Goal: Task Accomplishment & Management: Complete application form

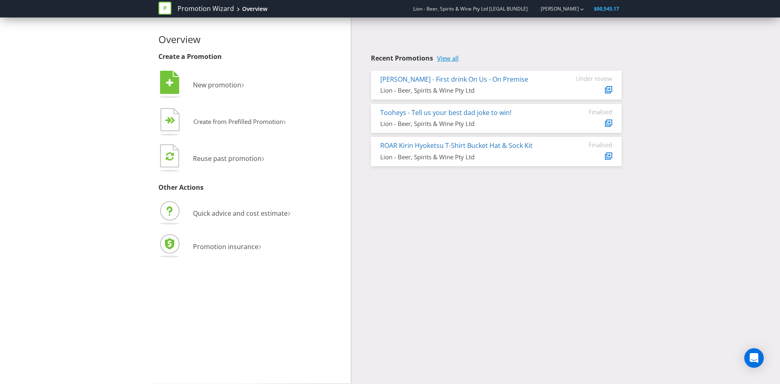
click at [449, 58] on link "View all" at bounding box center [448, 58] width 22 height 7
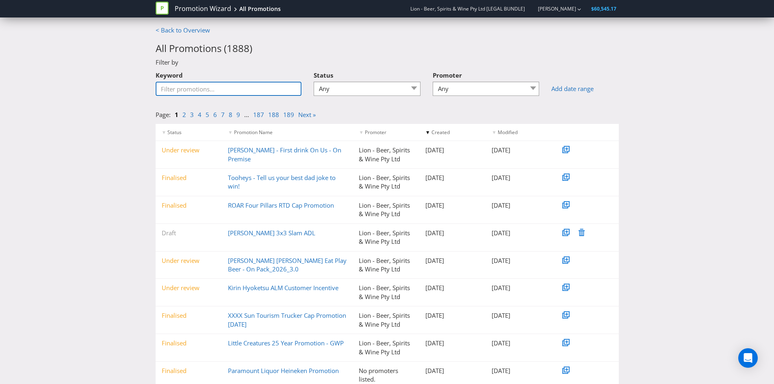
click at [193, 93] on input "Keyword" at bounding box center [229, 89] width 146 height 14
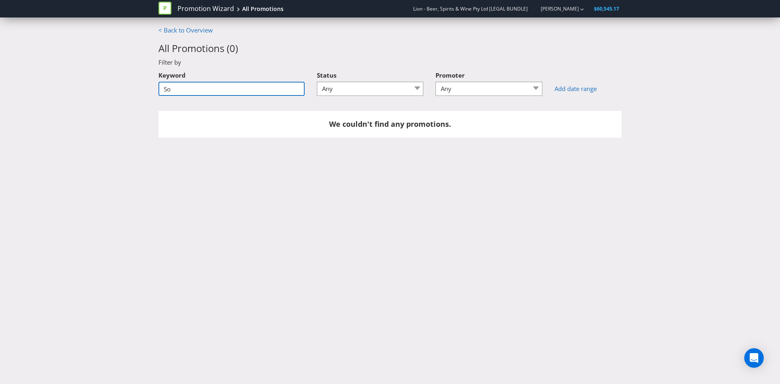
type input "S"
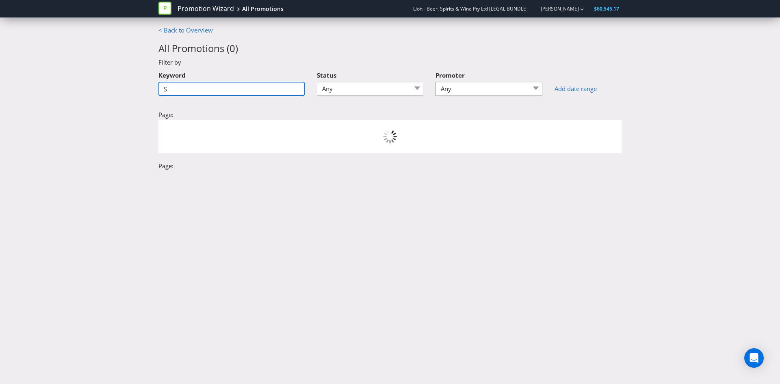
type input "Su"
type input "n"
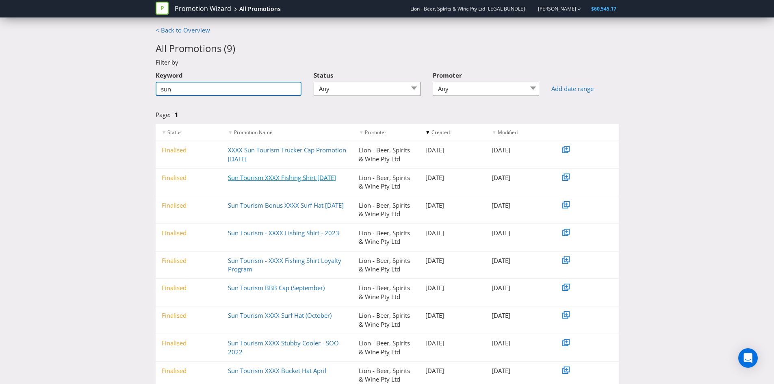
type input "sun"
click at [265, 176] on link "Sun Tourism XXXX Fishing Shirt [DATE]" at bounding box center [282, 177] width 108 height 8
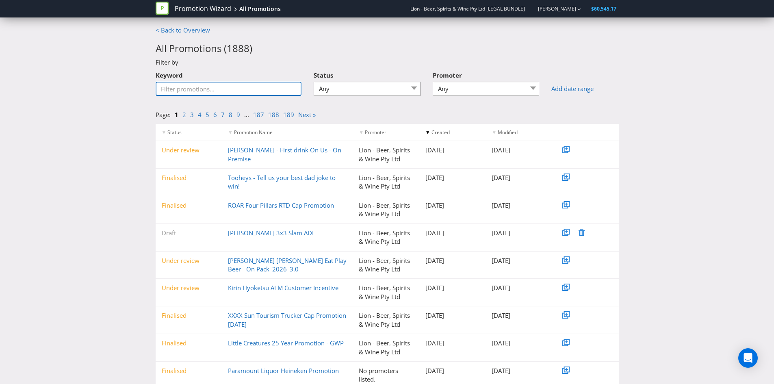
click at [204, 90] on input "Keyword" at bounding box center [229, 89] width 146 height 14
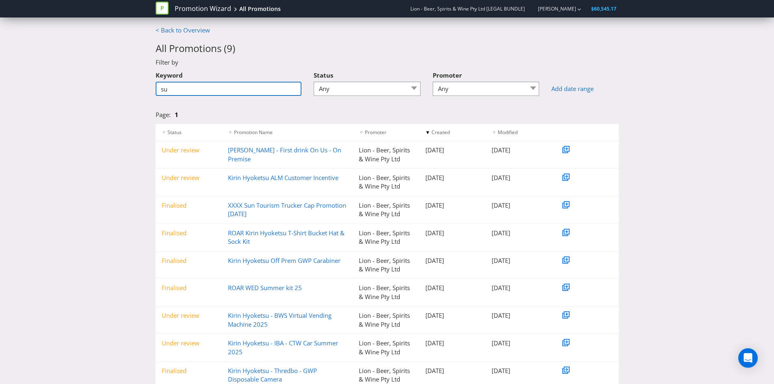
type input "s"
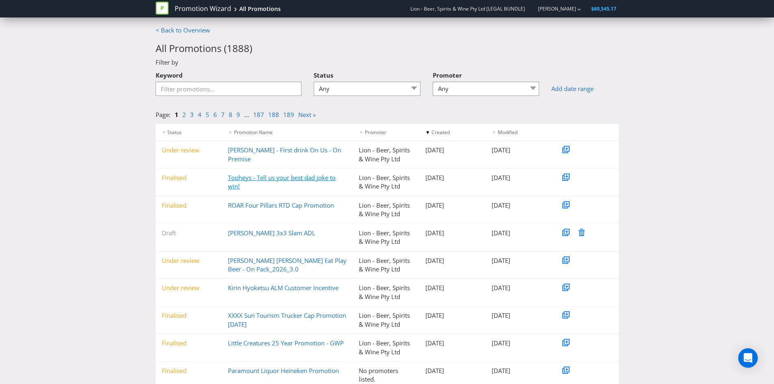
click at [243, 181] on link "Tooheys - Tell us your best dad joke to win!" at bounding box center [282, 181] width 108 height 17
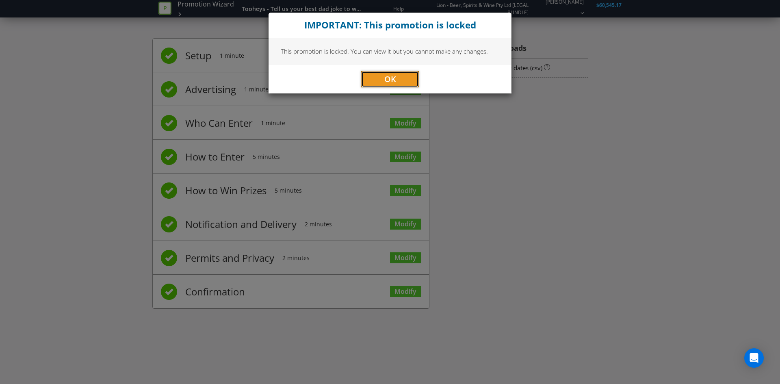
click at [386, 72] on button "OK" at bounding box center [390, 79] width 58 height 16
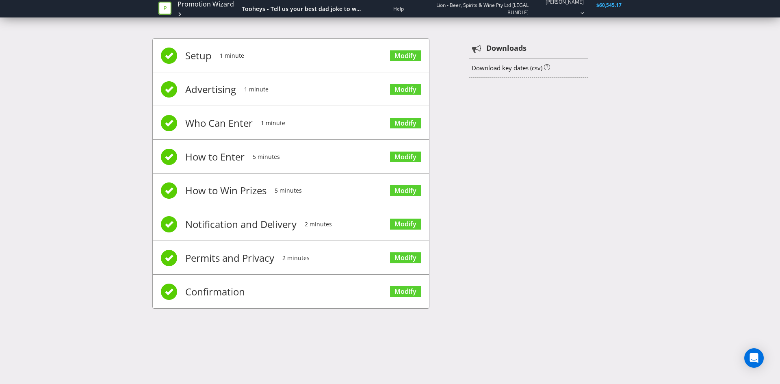
drag, startPoint x: 220, startPoint y: 199, endPoint x: 216, endPoint y: 195, distance: 5.7
click at [218, 197] on span "How to Win Prizes" at bounding box center [225, 190] width 81 height 33
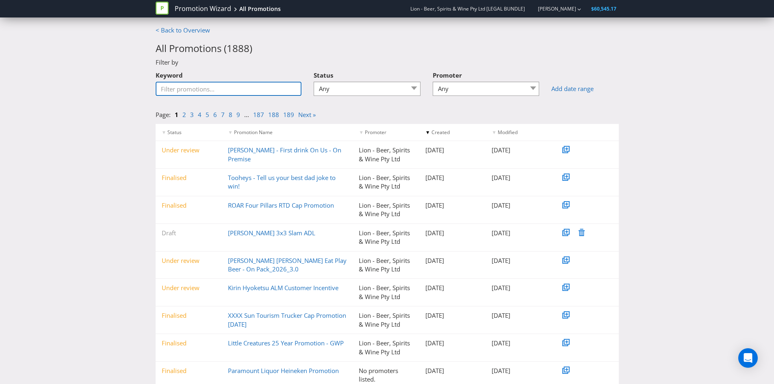
click at [198, 95] on input "Keyword" at bounding box center [229, 89] width 146 height 14
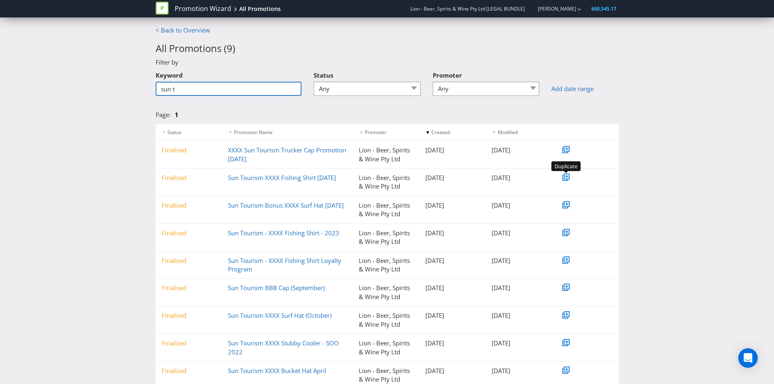
type input "sun t"
click at [568, 180] on icon at bounding box center [565, 178] width 6 height 6
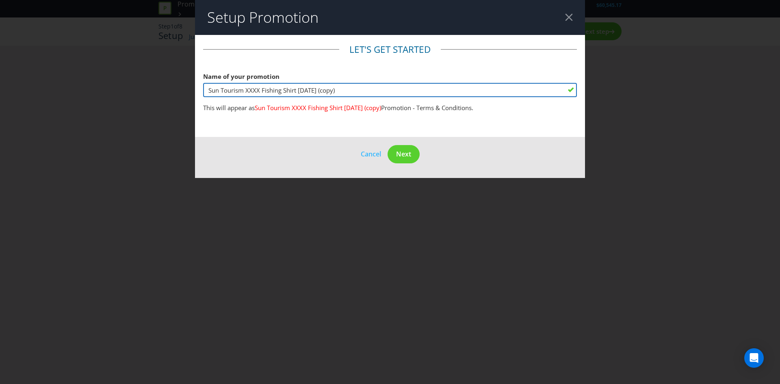
click at [317, 91] on input "Sun Tourism XXXX Fishing Shirt [DATE] (copy)" at bounding box center [390, 90] width 374 height 14
drag, startPoint x: 319, startPoint y: 89, endPoint x: 360, endPoint y: 89, distance: 41.0
click at [360, 89] on input "Sun Tourism XXXX Fishing Shirt [DATE] (copy)" at bounding box center [390, 90] width 374 height 14
type input "Sun Tourism XXXX Fishing Shirt [DATE]"
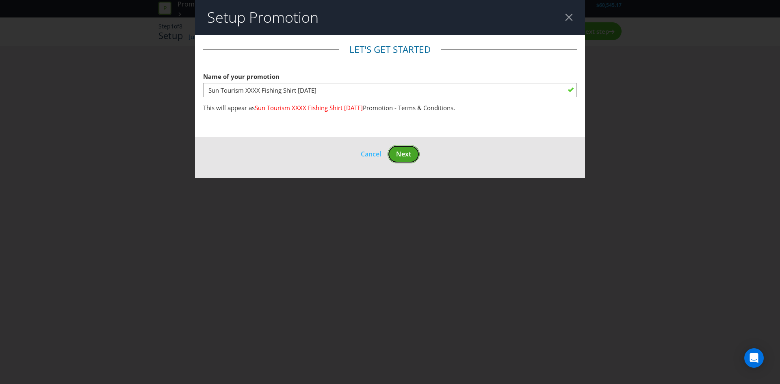
click at [404, 152] on span "Next" at bounding box center [403, 154] width 15 height 9
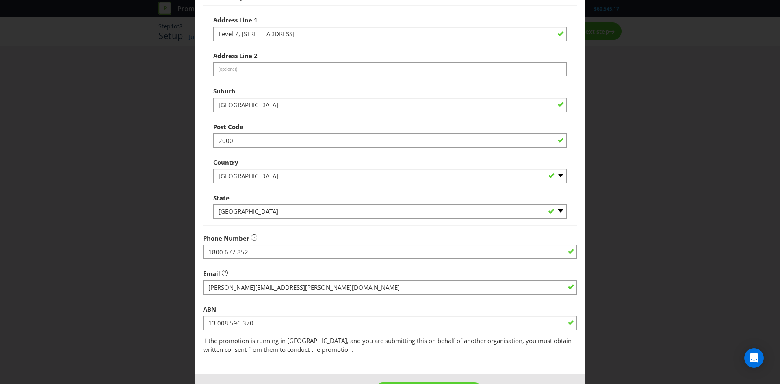
scroll to position [146, 0]
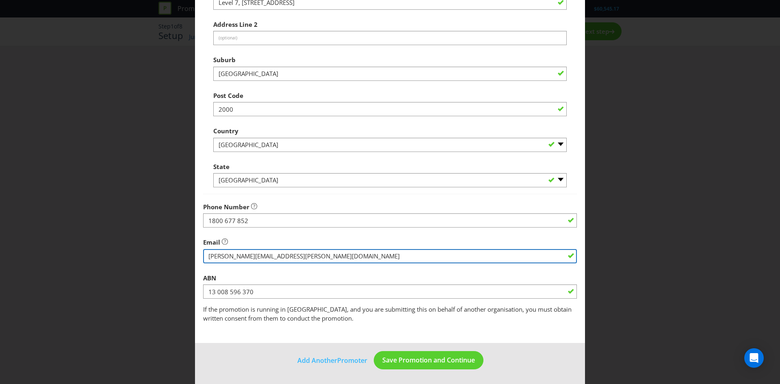
click at [250, 252] on input "string" at bounding box center [390, 256] width 374 height 14
click at [241, 257] on input "string" at bounding box center [390, 256] width 374 height 14
drag, startPoint x: 241, startPoint y: 256, endPoint x: 182, endPoint y: 252, distance: 59.1
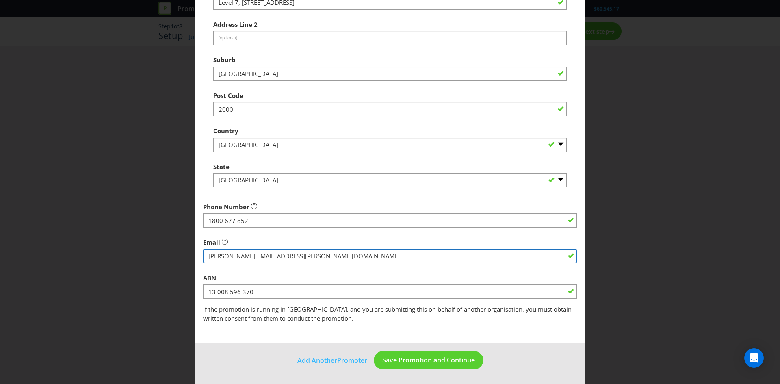
click at [183, 252] on div "Edit Promoter Promoter Information Company Name Lion - Beer, Spirits & Wine Pty…" at bounding box center [390, 192] width 780 height 384
type input "[PERSON_NAME][EMAIL_ADDRESS][DOMAIN_NAME]"
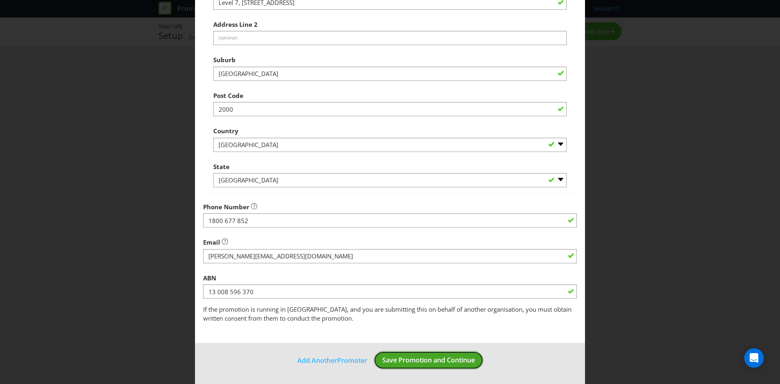
click at [415, 355] on span "Save Promotion and Continue" at bounding box center [428, 359] width 93 height 9
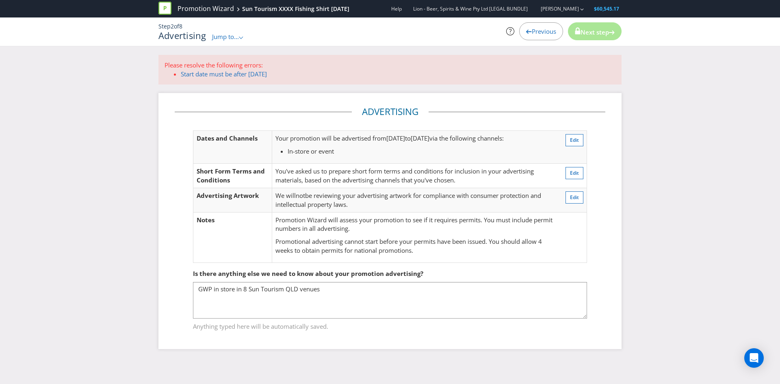
drag, startPoint x: 326, startPoint y: 134, endPoint x: 390, endPoint y: 139, distance: 64.0
click at [390, 139] on p "Your promotion will be advertised from [DATE] to [DATE] via the following chann…" at bounding box center [414, 138] width 279 height 9
click at [439, 147] on td "Your promotion will be advertised from [DATE] to [DATE] via the following chann…" at bounding box center [415, 147] width 286 height 33
click at [573, 141] on span "Edit" at bounding box center [574, 140] width 9 height 7
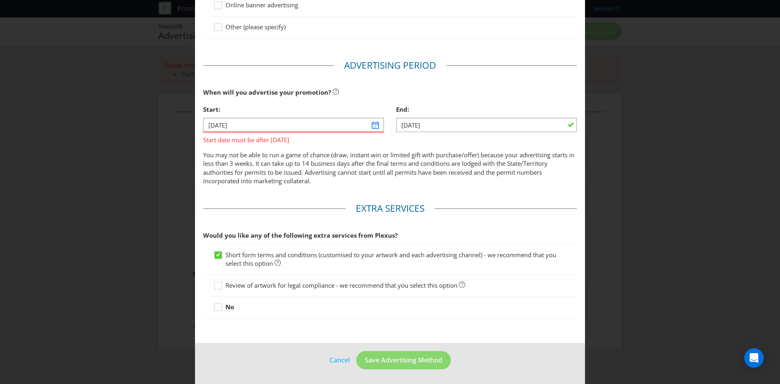
scroll to position [43, 0]
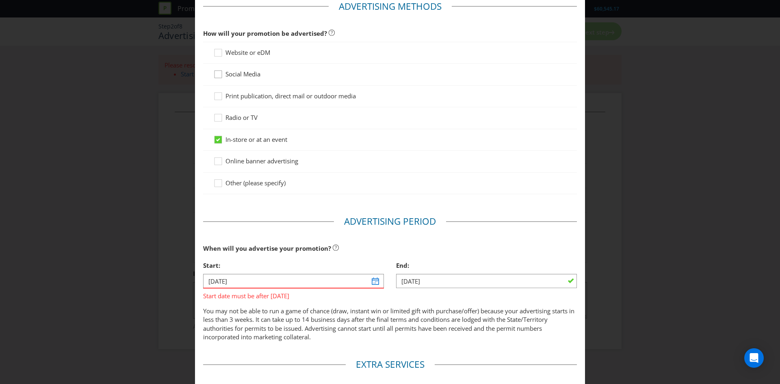
click at [213, 73] on icon at bounding box center [219, 76] width 12 height 12
click at [0, 0] on input "Social Media" at bounding box center [0, 0] width 0 height 0
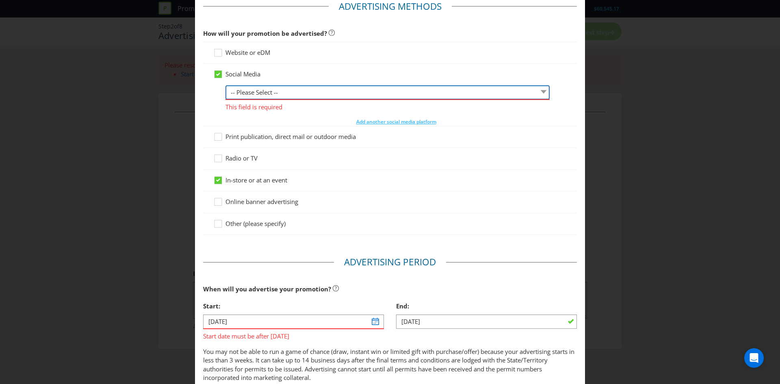
click at [250, 92] on select "-- Please Select -- Facebook X Instagram Snapchat LinkedIn Pinterest Tumblr You…" at bounding box center [387, 92] width 324 height 14
select select "INSTAGRAM"
click at [225, 85] on select "-- Please Select -- Facebook X Instagram Snapchat LinkedIn Pinterest Tumblr You…" at bounding box center [387, 92] width 324 height 14
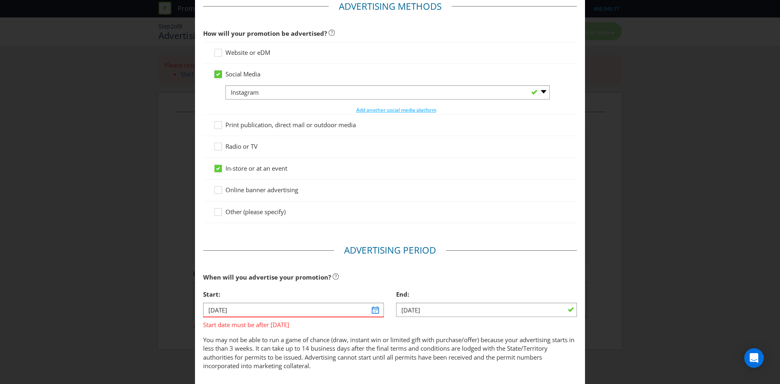
click at [217, 76] on icon at bounding box center [218, 74] width 4 height 3
click at [0, 0] on input "Social Media" at bounding box center [0, 0] width 0 height 0
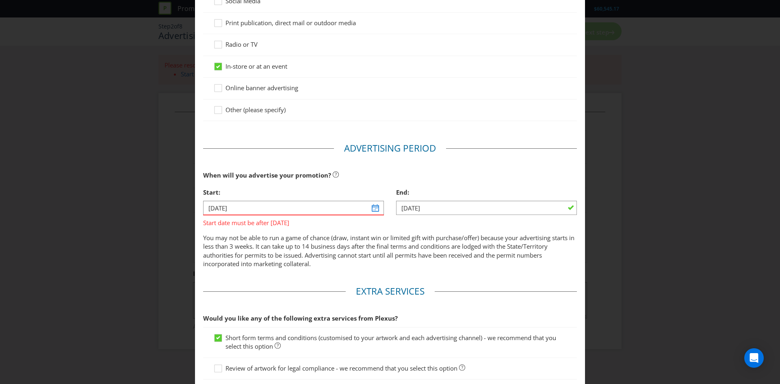
scroll to position [124, 0]
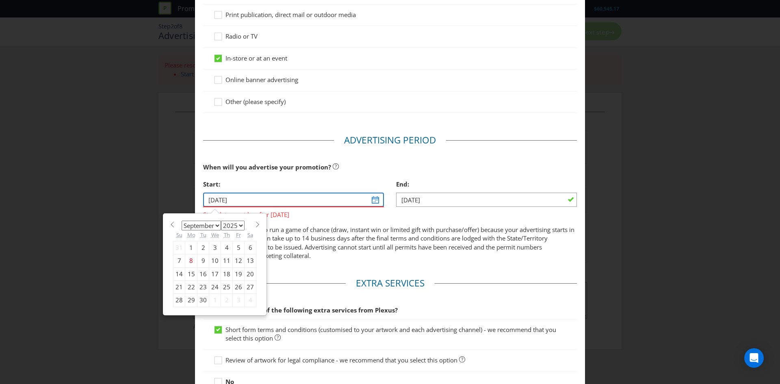
click at [237, 199] on input "[DATE]" at bounding box center [293, 200] width 181 height 14
drag, startPoint x: 209, startPoint y: 223, endPoint x: 208, endPoint y: 229, distance: 5.7
click at [209, 223] on select "January February March April May June July August September October November De…" at bounding box center [201, 226] width 39 height 10
select select "11"
click at [182, 221] on select "January February March April May June July August September October November De…" at bounding box center [201, 226] width 39 height 10
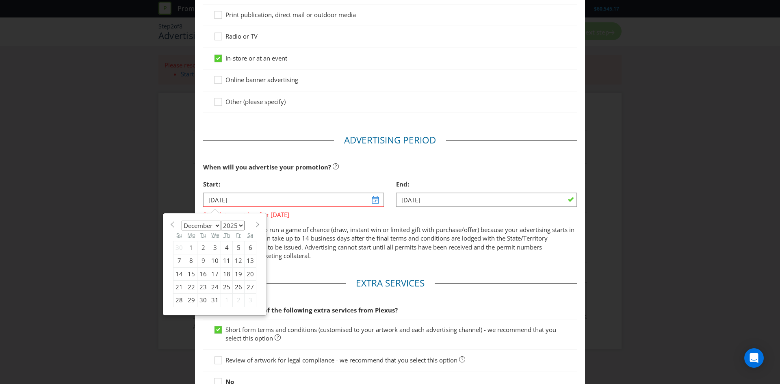
click at [188, 243] on div "1" at bounding box center [191, 247] width 12 height 13
type input "[DATE]"
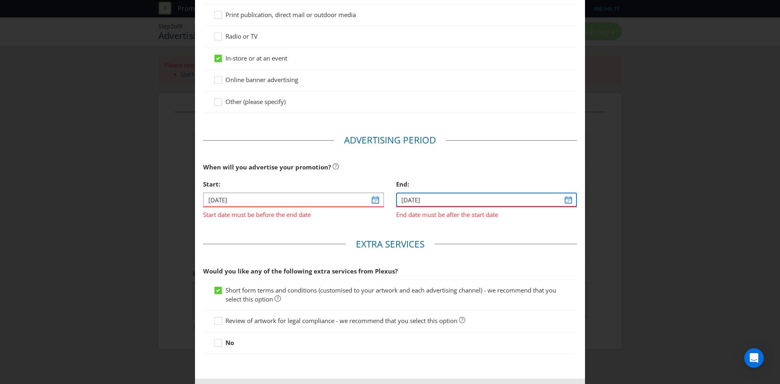
click at [444, 200] on input "[DATE]" at bounding box center [486, 200] width 181 height 14
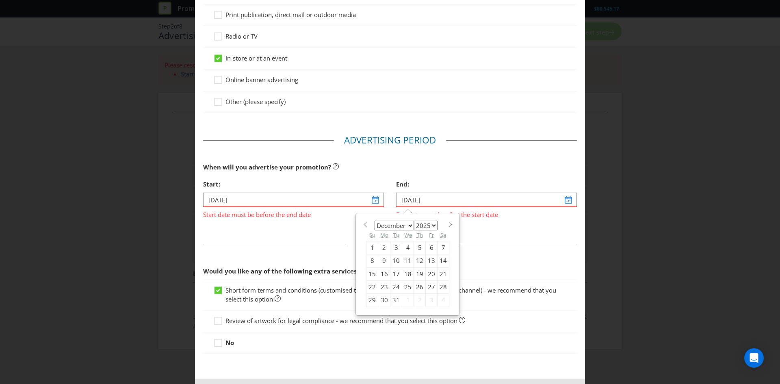
click at [407, 227] on select "January February March April May June July August September October November De…" at bounding box center [394, 226] width 39 height 10
select select "10"
click at [375, 221] on select "January February March April May June July August September October November De…" at bounding box center [394, 226] width 39 height 10
click at [368, 312] on div "30" at bounding box center [372, 313] width 12 height 13
type input "[DATE]"
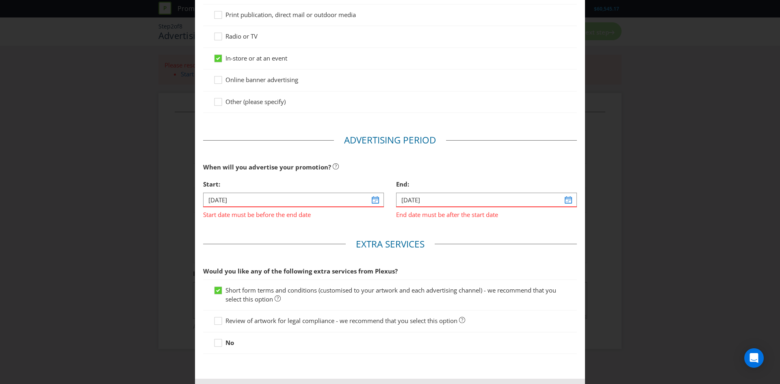
click at [480, 253] on fieldset "Extra Services Would you like any of the following extra services from Plexus? …" at bounding box center [390, 298] width 374 height 121
click at [375, 200] on input "[DATE]" at bounding box center [293, 200] width 181 height 14
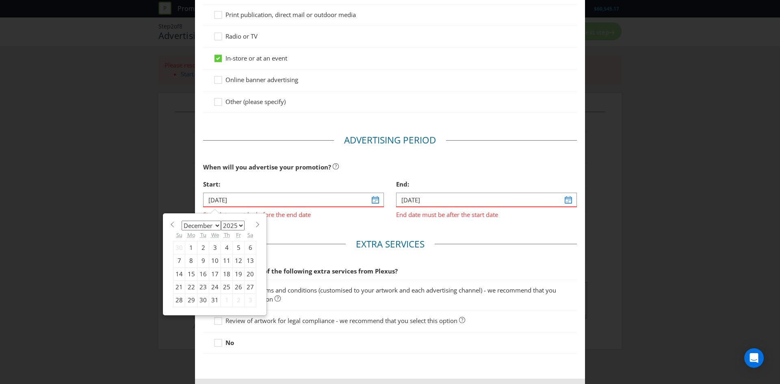
click at [234, 225] on select "2025 2026 2027 2028 2029 2030 2031 2032 2033 2034 2035" at bounding box center [233, 226] width 24 height 10
select select "2026"
click at [221, 221] on select "2025 2026 2027 2028 2029 2030 2031 2032 2033 2034 2035" at bounding box center [233, 226] width 24 height 10
click at [200, 248] on div "1" at bounding box center [203, 247] width 12 height 13
type input "[DATE]"
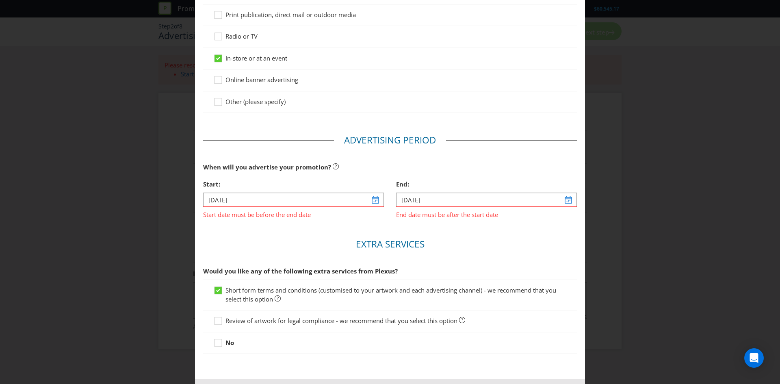
click at [295, 228] on main "Advertising Methods How will your promotion be advertised? Website or eDM Socia…" at bounding box center [390, 145] width 390 height 468
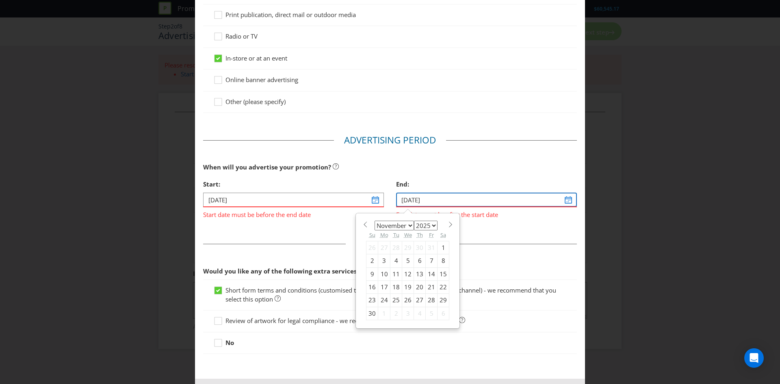
click at [469, 195] on input "[DATE]" at bounding box center [486, 200] width 181 height 14
click at [427, 226] on select "2025 2026 2027 2028 2029 2030 2031 2032 2033 2034 2035" at bounding box center [426, 226] width 24 height 10
select select "2026"
click at [414, 221] on select "2025 2026 2027 2028 2029 2030 2031 2032 2033 2034 2035" at bounding box center [426, 226] width 24 height 10
click at [380, 297] on div "30" at bounding box center [384, 300] width 12 height 13
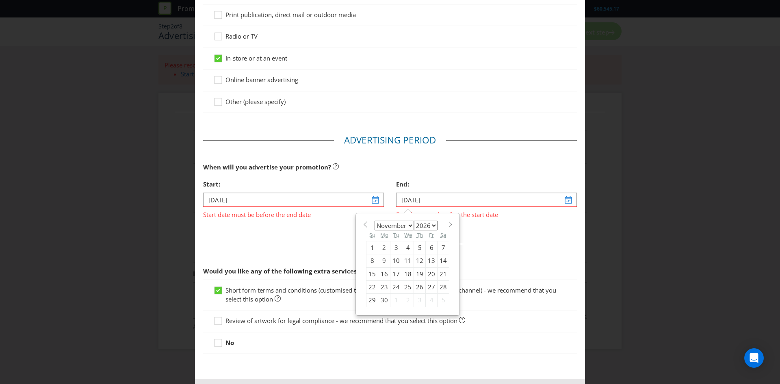
type input "[DATE]"
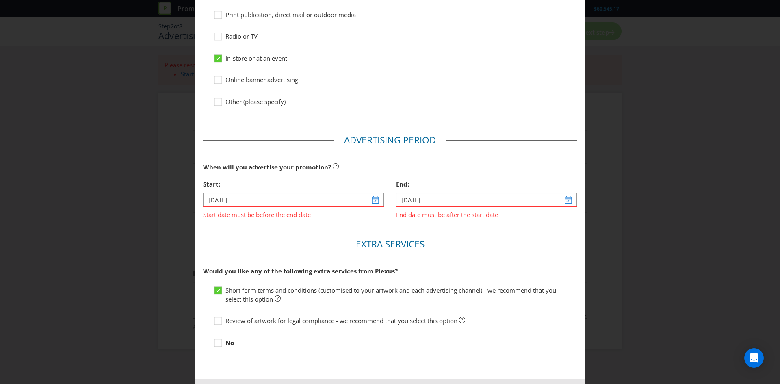
click at [509, 252] on fieldset "Extra Services Would you like any of the following extra services from Plexus? …" at bounding box center [390, 298] width 374 height 121
drag, startPoint x: 297, startPoint y: 234, endPoint x: 273, endPoint y: 214, distance: 31.1
click at [296, 234] on main "Advertising Methods How will your promotion be advertised? Website or eDM Socia…" at bounding box center [390, 145] width 390 height 468
drag, startPoint x: 435, startPoint y: 221, endPoint x: 453, endPoint y: 217, distance: 18.7
click at [453, 217] on div "End: [DATE] End date must be after the start date" at bounding box center [486, 200] width 193 height 49
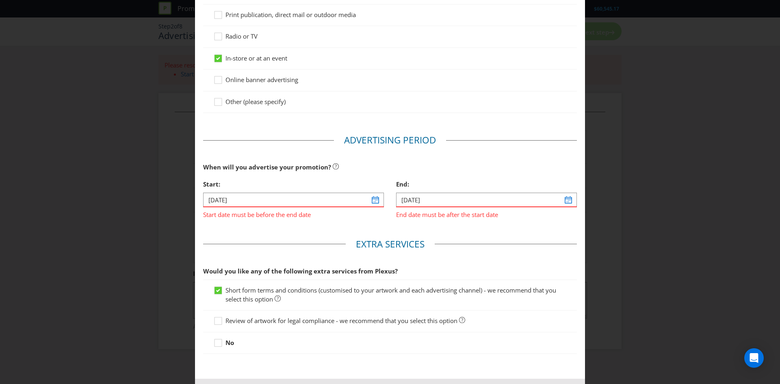
click at [341, 223] on div "Start: [DATE] Start date must be before the end date" at bounding box center [293, 200] width 193 height 49
drag, startPoint x: 460, startPoint y: 231, endPoint x: 407, endPoint y: 243, distance: 54.2
click at [453, 234] on main "Advertising Methods How will your promotion be advertised? Website or eDM Socia…" at bounding box center [390, 145] width 390 height 468
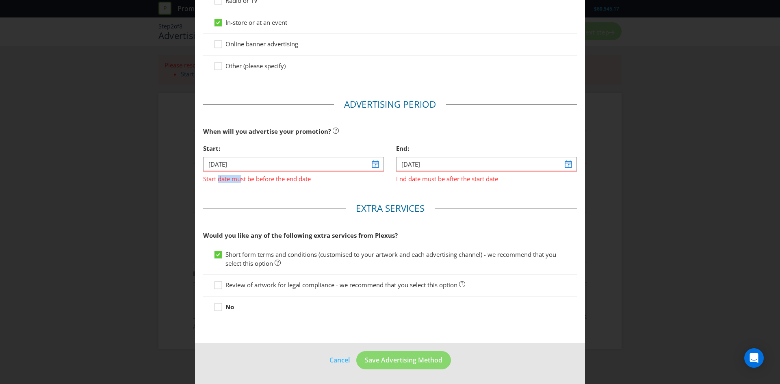
drag, startPoint x: 217, startPoint y: 181, endPoint x: 240, endPoint y: 175, distance: 23.1
click at [240, 175] on span "Start date must be before the end date" at bounding box center [293, 177] width 181 height 12
click at [281, 186] on div "Start: [DATE] Start date must be before the end date" at bounding box center [293, 164] width 193 height 49
drag, startPoint x: 246, startPoint y: 180, endPoint x: 286, endPoint y: 177, distance: 39.5
click at [286, 177] on span "Start date must be before the end date" at bounding box center [293, 177] width 181 height 12
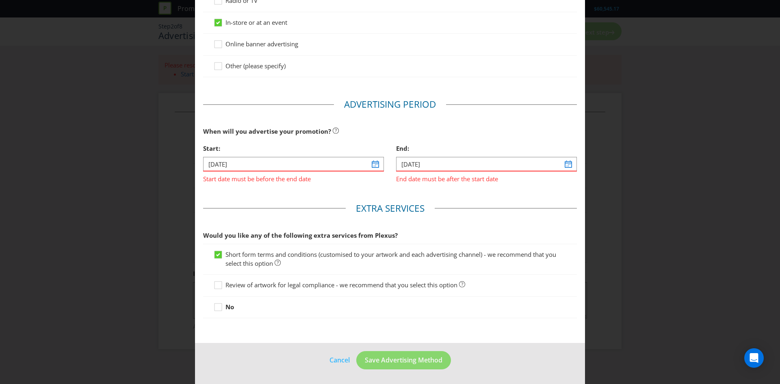
click at [317, 188] on div "Start: [DATE] Start date must be before the end date" at bounding box center [293, 164] width 193 height 49
drag, startPoint x: 415, startPoint y: 201, endPoint x: 394, endPoint y: 203, distance: 21.6
click at [410, 201] on main "Advertising Methods How will your promotion be advertised? Website or eDM Socia…" at bounding box center [390, 109] width 390 height 468
click at [296, 186] on div "Start: [DATE] Start date must be before the end date" at bounding box center [293, 164] width 193 height 49
click at [295, 165] on input "[DATE]" at bounding box center [293, 164] width 181 height 14
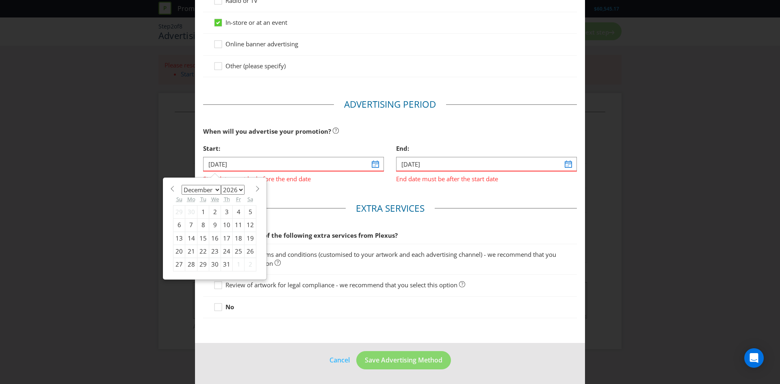
click at [243, 191] on select "2025 2026 2027 2028 2029 2030 2031 2032 2033 2034 2035" at bounding box center [233, 190] width 24 height 10
select select "2025"
click at [221, 185] on select "2025 2026 2027 2028 2029 2030 2031 2032 2033 2034 2035" at bounding box center [233, 190] width 24 height 10
click at [341, 184] on div "Start: [DATE] Start date must be before the end date January February March Apr…" at bounding box center [293, 164] width 193 height 49
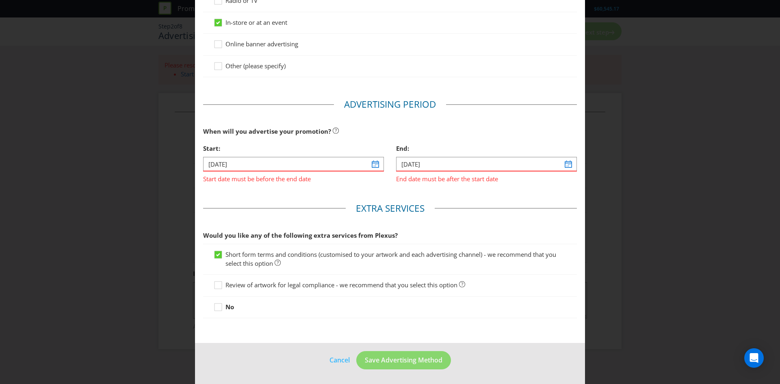
click at [327, 179] on span "Start date must be before the end date" at bounding box center [293, 177] width 181 height 12
drag, startPoint x: 259, startPoint y: 176, endPoint x: 277, endPoint y: 174, distance: 17.5
click at [277, 174] on span "Start date must be before the end date" at bounding box center [293, 177] width 181 height 12
click at [243, 163] on input "[DATE]" at bounding box center [293, 164] width 181 height 14
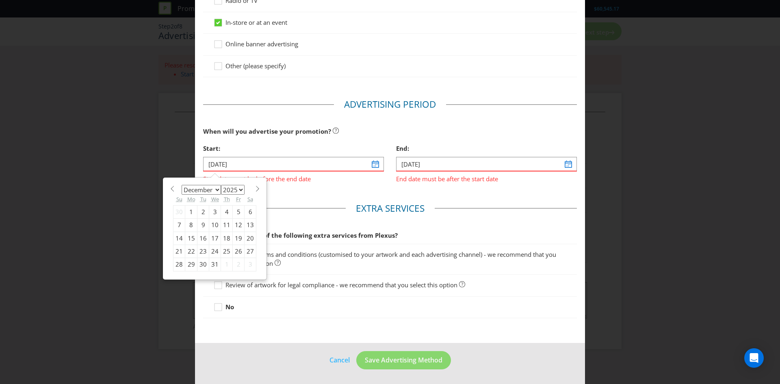
click at [190, 208] on div "1" at bounding box center [191, 211] width 12 height 13
type input "[DATE]"
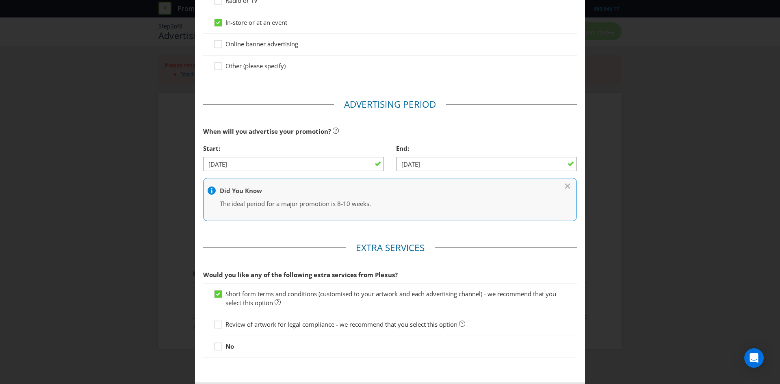
scroll to position [199, 0]
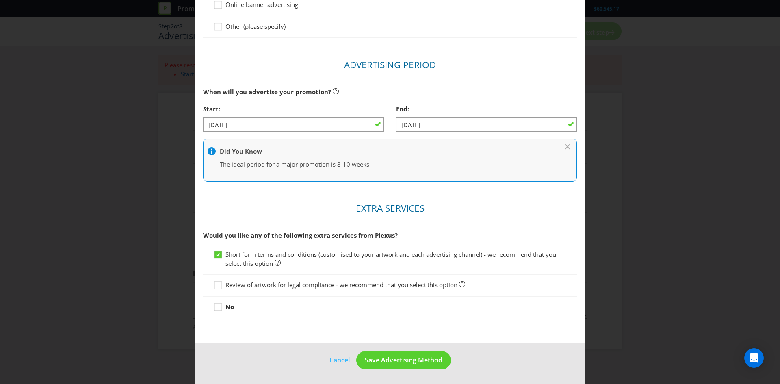
click at [264, 286] on span "Review of artwork for legal compliance - we recommend that you select this opti…" at bounding box center [341, 285] width 232 height 8
click at [0, 0] on input "Review of artwork for legal compliance - we recommend that you select this opti…" at bounding box center [0, 0] width 0 height 0
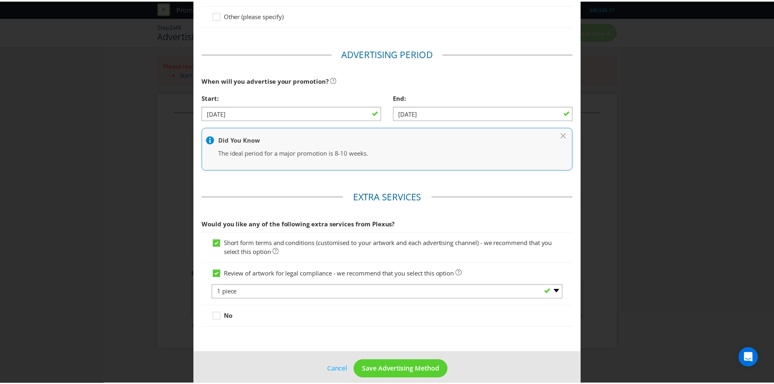
scroll to position [220, 0]
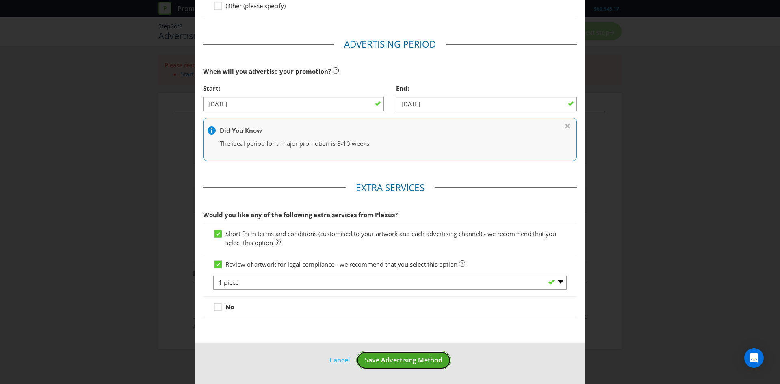
click at [385, 362] on span "Save Advertising Method" at bounding box center [404, 359] width 78 height 9
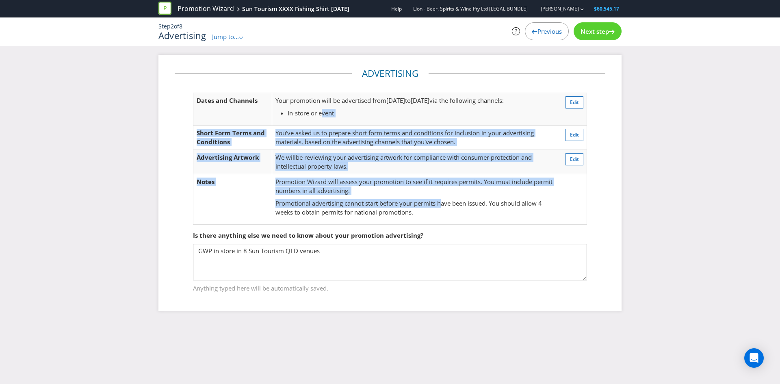
drag, startPoint x: 324, startPoint y: 105, endPoint x: 444, endPoint y: 205, distance: 156.9
click at [444, 205] on tbody "Dates and Channels Your promotion will be advertised from [DATE] to [DATE] via …" at bounding box center [390, 159] width 394 height 132
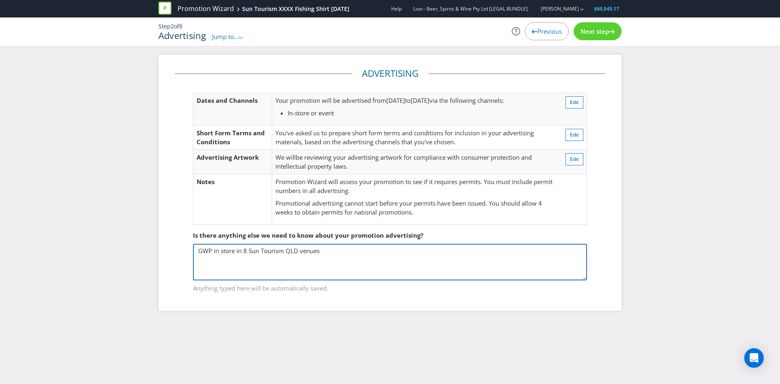
click at [334, 262] on textarea "GWP in store in 8 Sun Tourism QLD venues" at bounding box center [390, 262] width 394 height 37
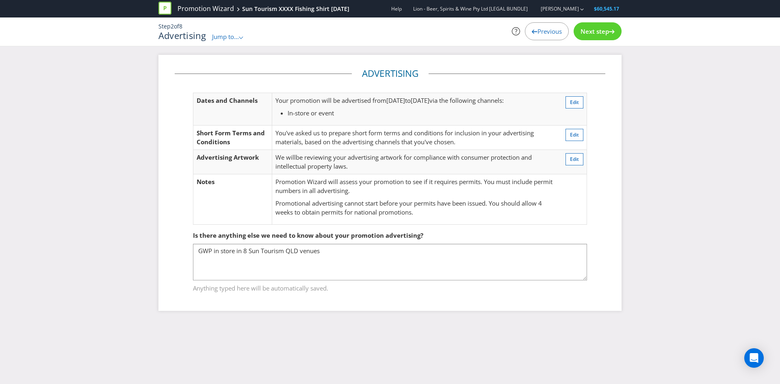
click at [596, 34] on span "Next step" at bounding box center [595, 31] width 28 height 8
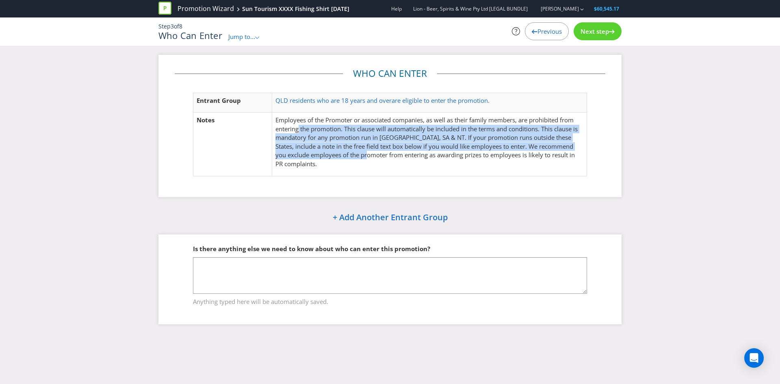
drag, startPoint x: 298, startPoint y: 127, endPoint x: 412, endPoint y: 148, distance: 115.7
click at [385, 156] on p "Employees of the Promoter or associated companies, as well as their family memb…" at bounding box center [429, 142] width 308 height 52
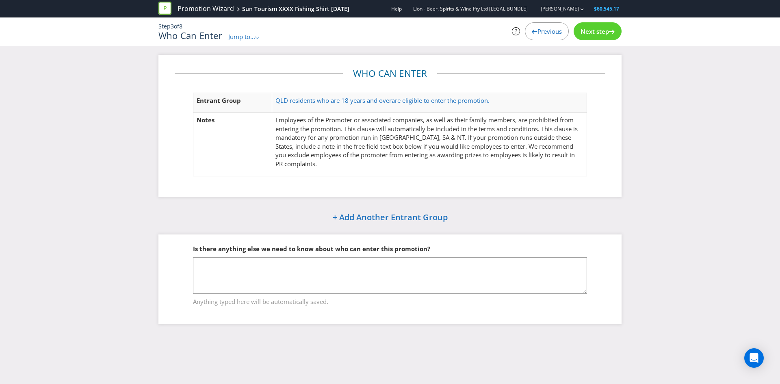
click at [601, 30] on span "Next step" at bounding box center [595, 31] width 28 height 8
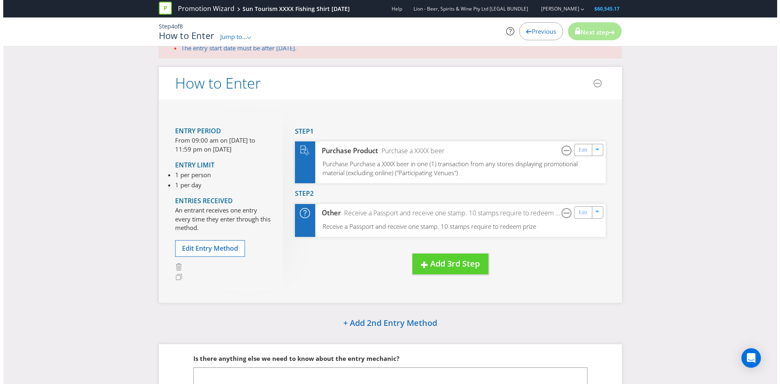
scroll to position [81, 0]
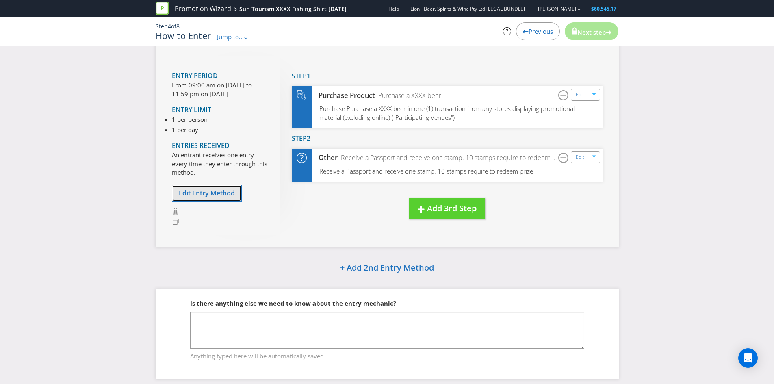
click at [205, 193] on span "Edit Entry Method" at bounding box center [207, 193] width 56 height 9
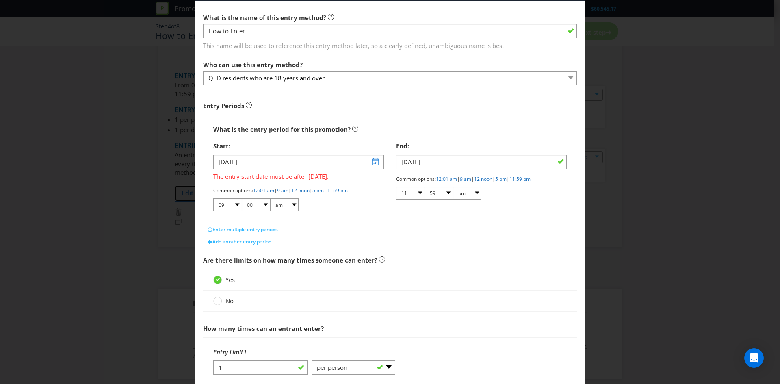
scroll to position [26, 0]
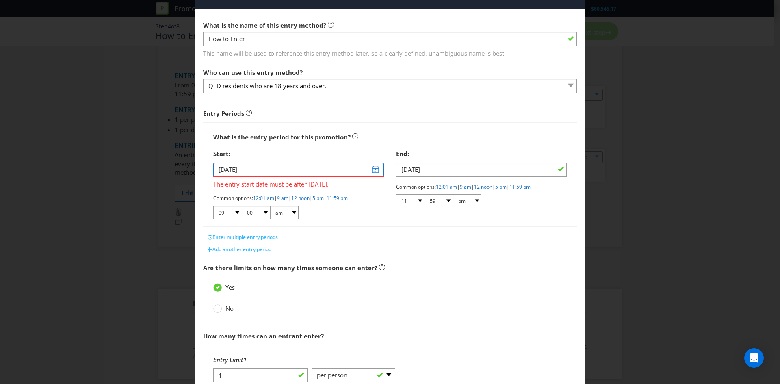
click at [371, 171] on input "[DATE]" at bounding box center [298, 170] width 171 height 14
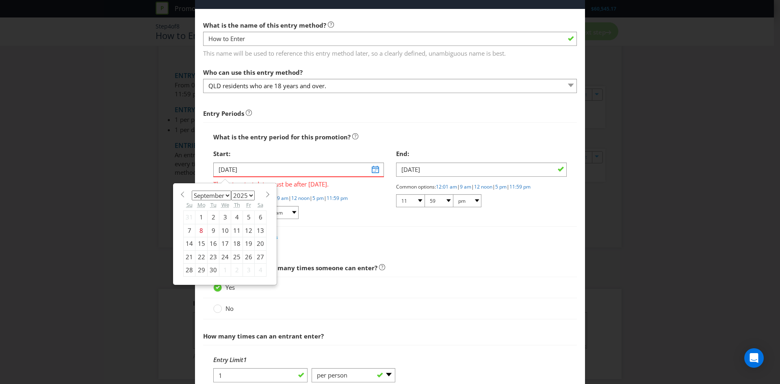
click at [211, 198] on select "January February March April May June July August September October November De…" at bounding box center [211, 196] width 39 height 10
select select "11"
click at [192, 191] on select "January February March April May June July August September October November De…" at bounding box center [211, 196] width 39 height 10
click at [199, 216] on div "1" at bounding box center [201, 217] width 12 height 13
type input "[DATE]"
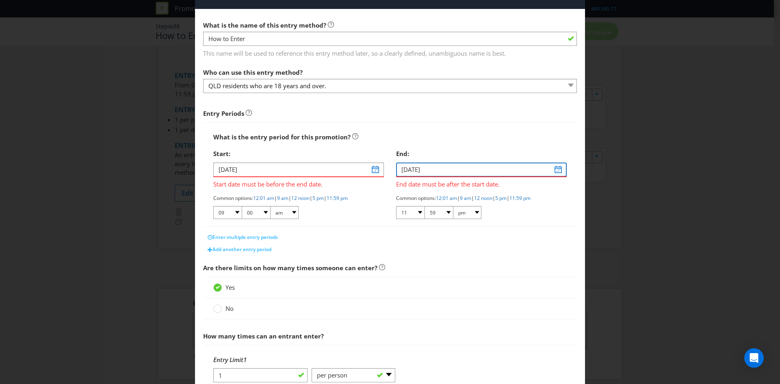
click at [420, 169] on input "[DATE]" at bounding box center [481, 170] width 171 height 14
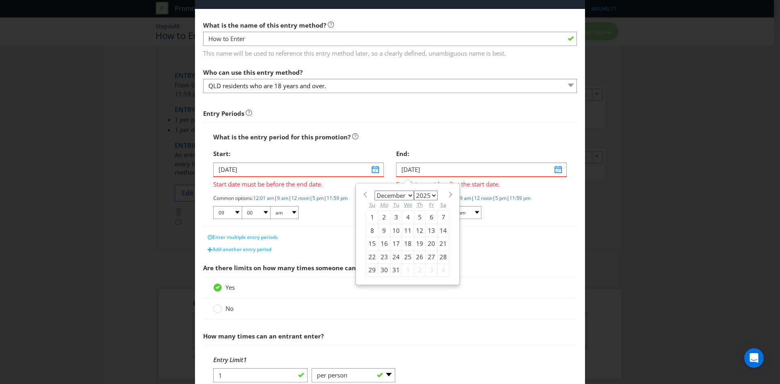
click at [401, 196] on select "January February March April May June July August September October November De…" at bounding box center [394, 196] width 39 height 10
select select "10"
click at [375, 191] on select "January February March April May June July August September October November De…" at bounding box center [394, 196] width 39 height 10
click at [427, 196] on select "2025 2026 2027 2028 2029 2030 2031 2032 2033 2034 2035" at bounding box center [426, 196] width 24 height 10
select select "2026"
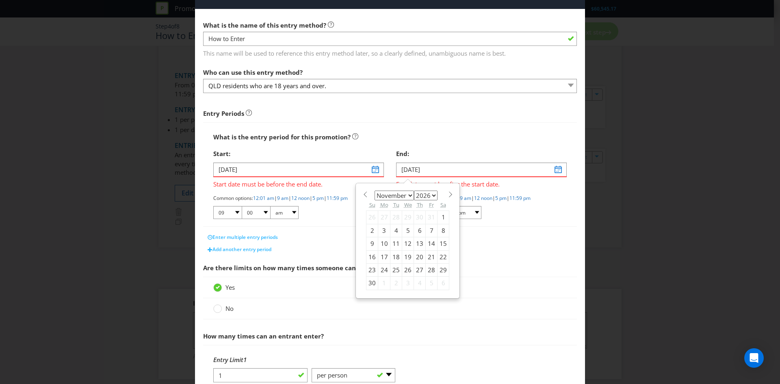
click at [414, 191] on select "2025 2026 2027 2028 2029 2030 2031 2032 2033 2034 2035" at bounding box center [426, 196] width 24 height 10
click at [378, 271] on div "30" at bounding box center [384, 269] width 12 height 13
type input "[DATE]"
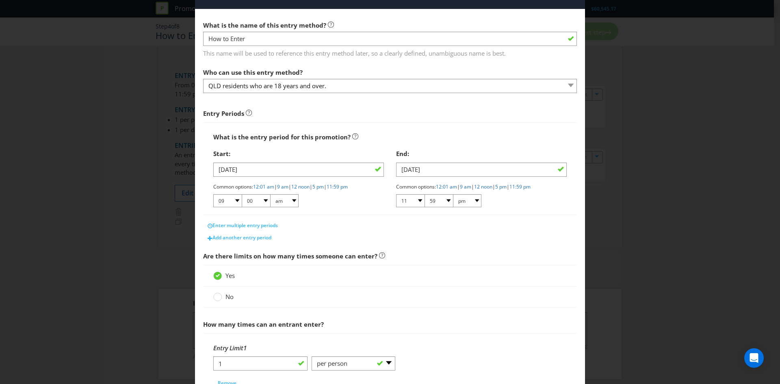
click at [441, 294] on div "No" at bounding box center [389, 297] width 353 height 9
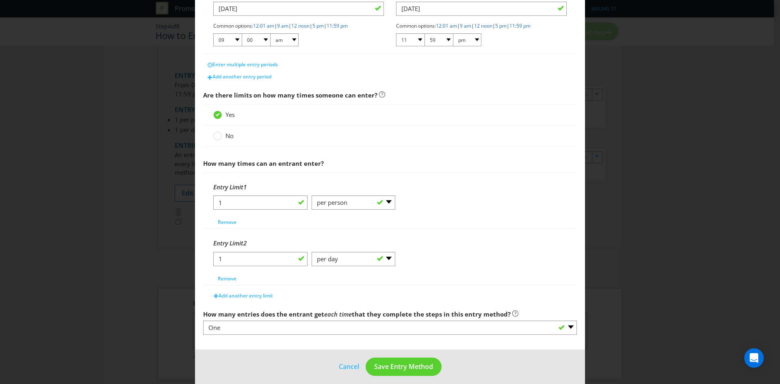
scroll to position [193, 0]
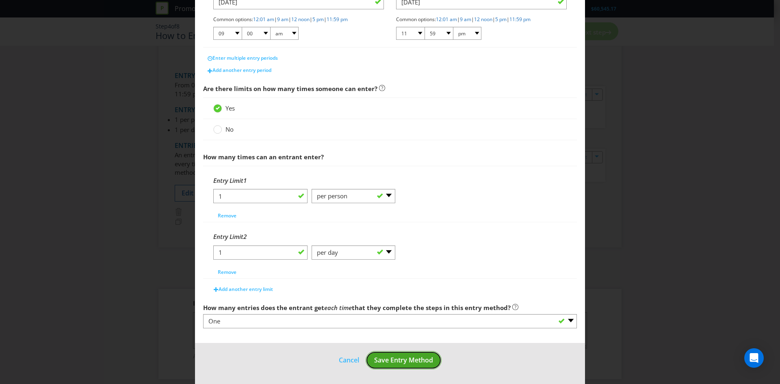
click at [401, 359] on span "Save Entry Method" at bounding box center [403, 359] width 59 height 9
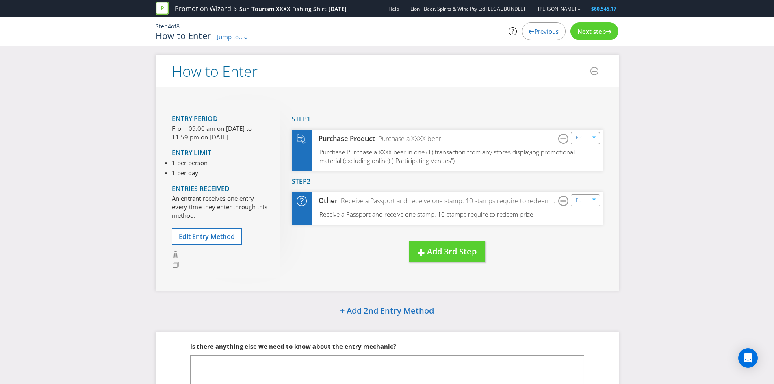
click at [599, 33] on span "Next step" at bounding box center [591, 31] width 28 height 8
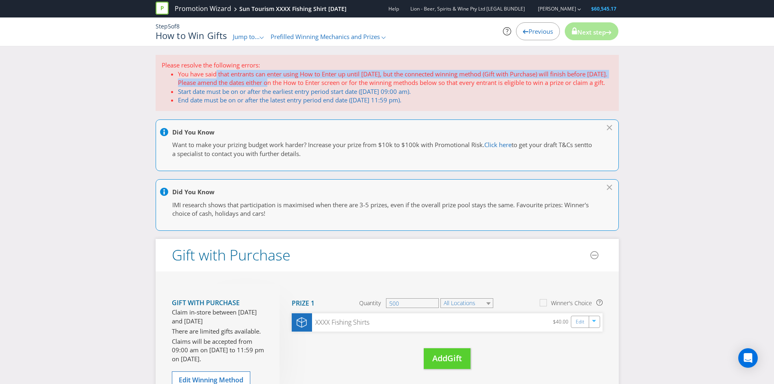
drag, startPoint x: 215, startPoint y: 77, endPoint x: 337, endPoint y: 80, distance: 121.5
click at [295, 78] on li "You have said that entrants can enter using How to Enter up until [DATE], but t…" at bounding box center [395, 78] width 435 height 17
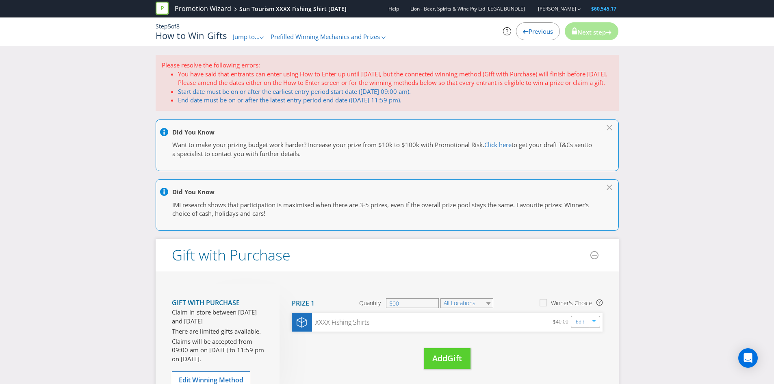
click at [369, 85] on li "You have said that entrants can enter using How to Enter up until [DATE], but t…" at bounding box center [395, 78] width 435 height 17
drag, startPoint x: 249, startPoint y: 75, endPoint x: 406, endPoint y: 85, distance: 156.7
click at [354, 73] on li "You have said that entrants can enter using How to Enter up until [DATE], but t…" at bounding box center [395, 78] width 435 height 17
click at [406, 85] on li "You have said that entrants can enter using How to Enter up until [DATE], but t…" at bounding box center [395, 78] width 435 height 17
drag, startPoint x: 303, startPoint y: 72, endPoint x: 386, endPoint y: 75, distance: 82.9
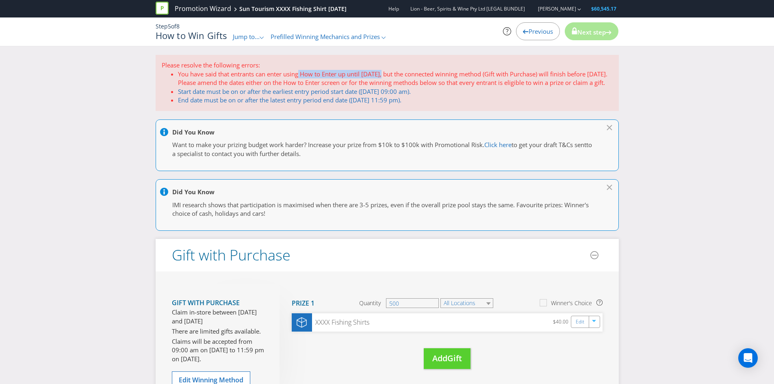
click at [386, 75] on li "You have said that entrants can enter using How to Enter up until [DATE], but t…" at bounding box center [395, 78] width 435 height 17
drag, startPoint x: 423, startPoint y: 78, endPoint x: 379, endPoint y: 80, distance: 44.7
click at [423, 79] on li "You have said that entrants can enter using How to Enter up until [DATE], but t…" at bounding box center [395, 78] width 435 height 17
drag, startPoint x: 322, startPoint y: 74, endPoint x: 356, endPoint y: 73, distance: 34.1
click at [356, 73] on li "You have said that entrants can enter using How to Enter up until [DATE], but t…" at bounding box center [395, 78] width 435 height 17
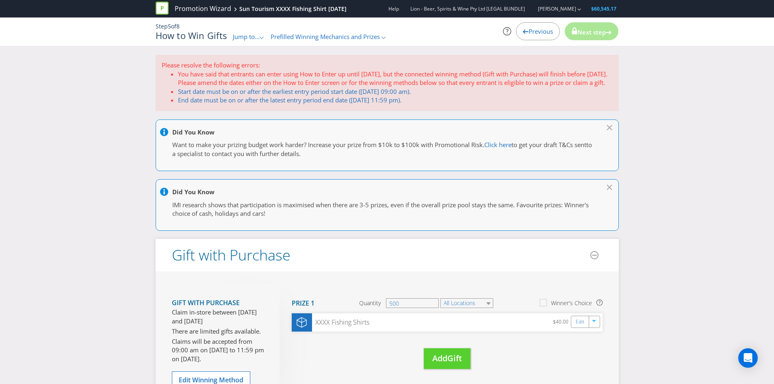
click at [410, 82] on li "You have said that entrants can enter using How to Enter up until [DATE], but t…" at bounding box center [395, 78] width 435 height 17
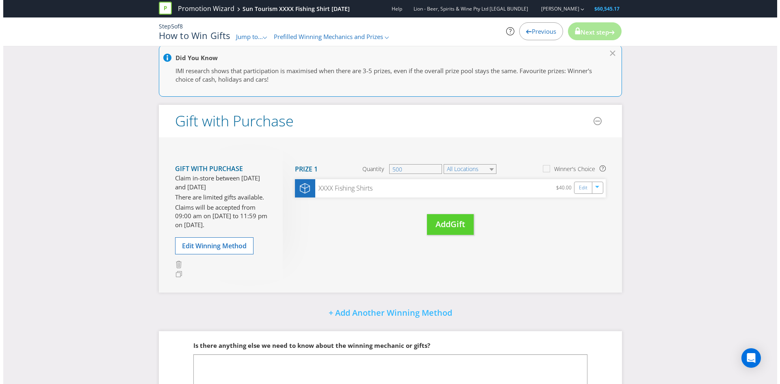
scroll to position [163, 0]
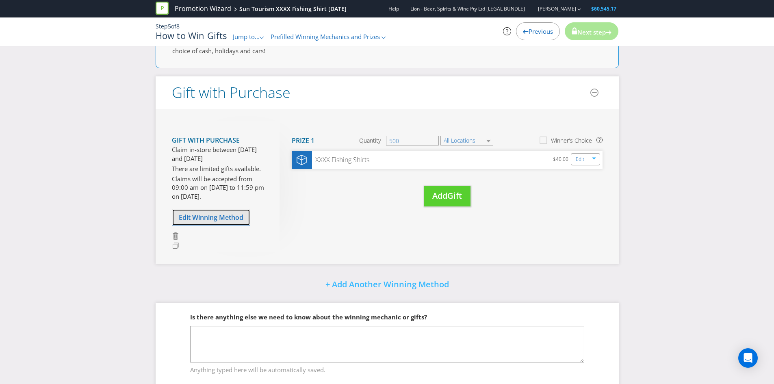
click at [222, 222] on span "Edit Winning Method" at bounding box center [211, 217] width 65 height 9
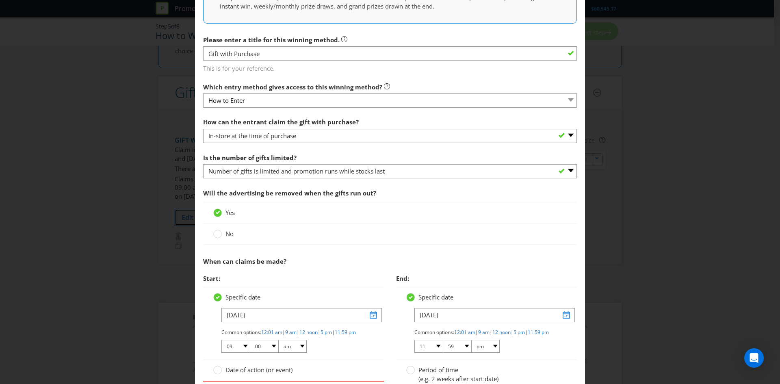
scroll to position [284, 0]
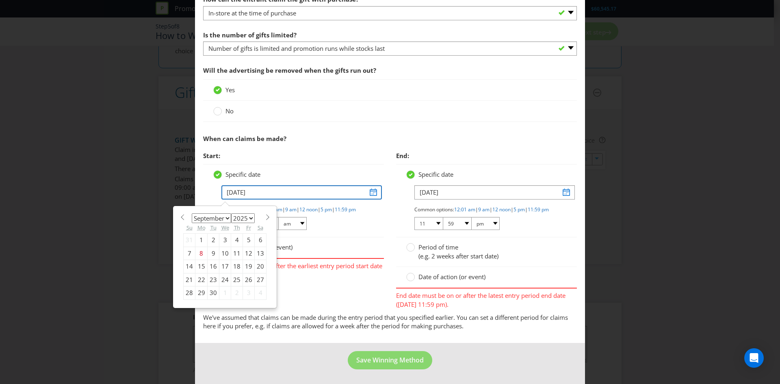
click at [281, 186] on input "[DATE]" at bounding box center [301, 192] width 160 height 14
click at [217, 215] on select "January February March April May June July August September October November De…" at bounding box center [211, 218] width 39 height 10
select select "11"
click at [192, 213] on select "January February March April May June July August September October November De…" at bounding box center [211, 218] width 39 height 10
click at [199, 234] on div "1" at bounding box center [201, 240] width 12 height 13
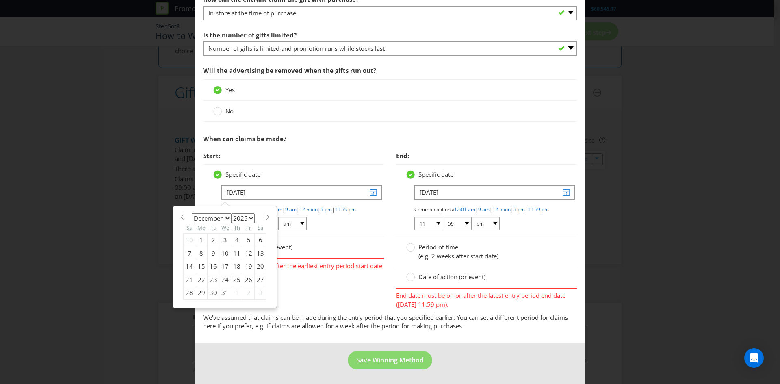
type input "[DATE]"
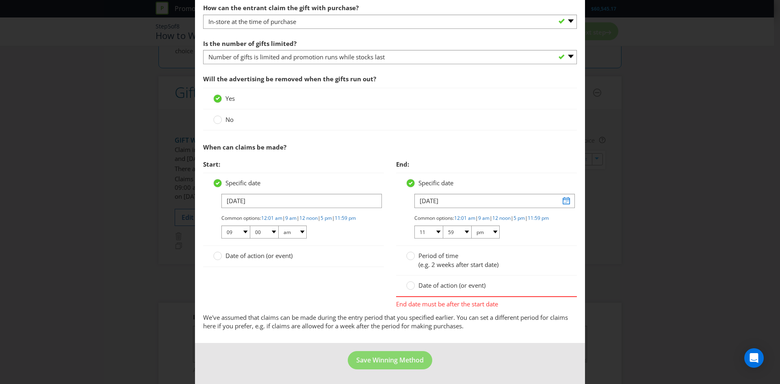
scroll to position [278, 0]
click at [478, 197] on input "[DATE]" at bounding box center [494, 201] width 160 height 14
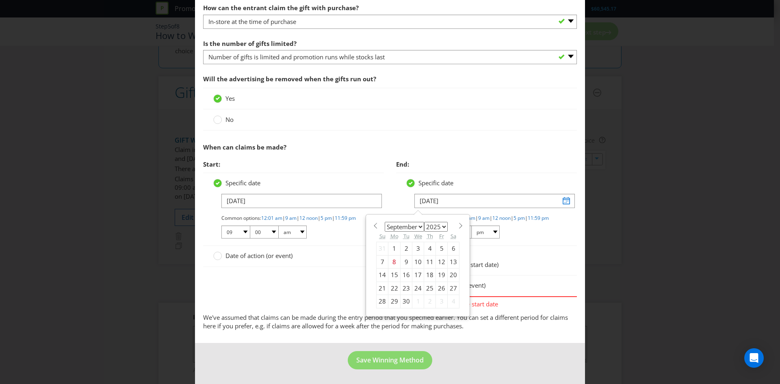
click at [438, 222] on select "2025 2026 2027 2028 2029 2030 2031 2032 2033 2034 2035" at bounding box center [436, 227] width 24 height 10
select select "2026"
click at [424, 222] on select "2025 2026 2027 2028 2029 2030 2031 2032 2033 2034 2035" at bounding box center [436, 227] width 24 height 10
click at [404, 222] on select "January February March April May June July August September October November De…" at bounding box center [404, 227] width 39 height 10
select select "10"
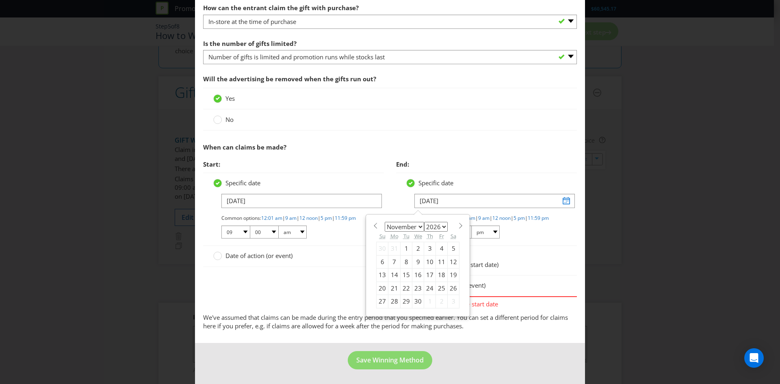
click at [385, 222] on select "January February March April May June July August September October November De…" at bounding box center [404, 227] width 39 height 10
click at [389, 295] on div "30" at bounding box center [394, 301] width 12 height 13
type input "[DATE]"
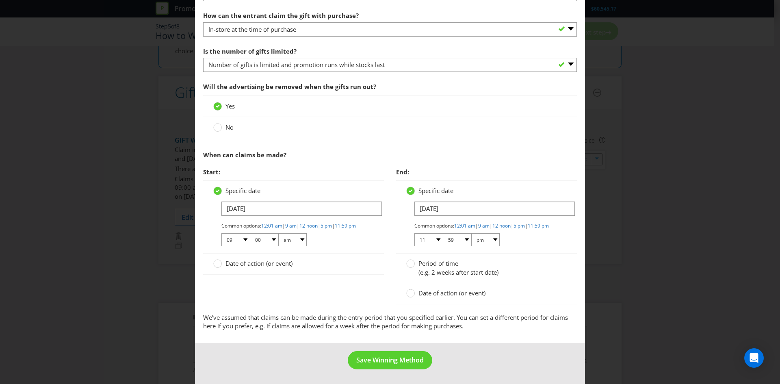
scroll to position [270, 0]
click at [340, 290] on div "Start: Specific date [DATE] Common options: 12:01 am | 9 am | 12 noon | 5 pm | …" at bounding box center [390, 238] width 386 height 149
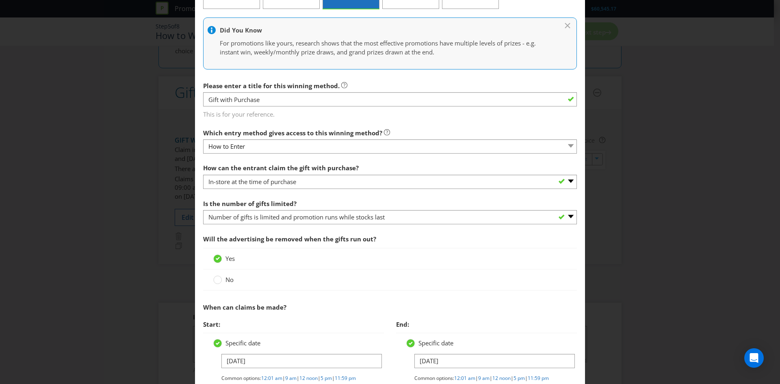
scroll to position [108, 0]
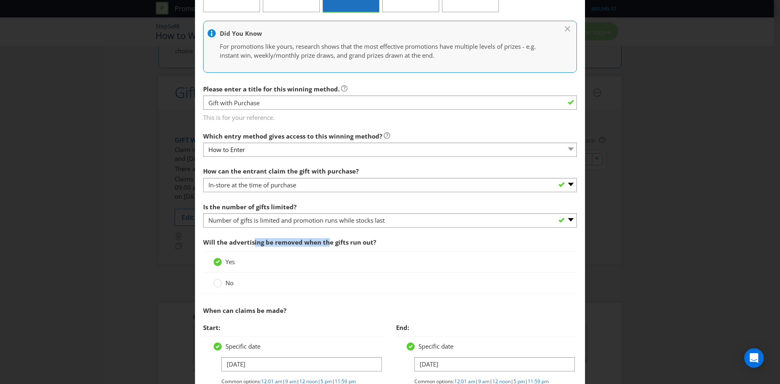
drag, startPoint x: 251, startPoint y: 242, endPoint x: 327, endPoint y: 245, distance: 75.6
click at [327, 245] on span "Will the advertising be removed when the gifts run out?" at bounding box center [289, 242] width 173 height 8
click at [353, 264] on div "Yes" at bounding box center [389, 262] width 353 height 9
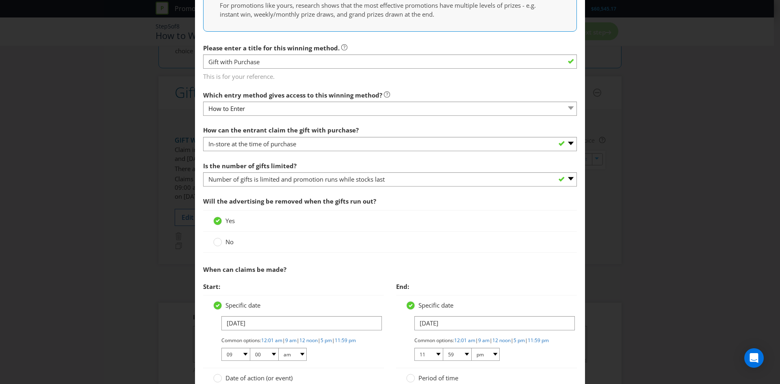
scroll to position [270, 0]
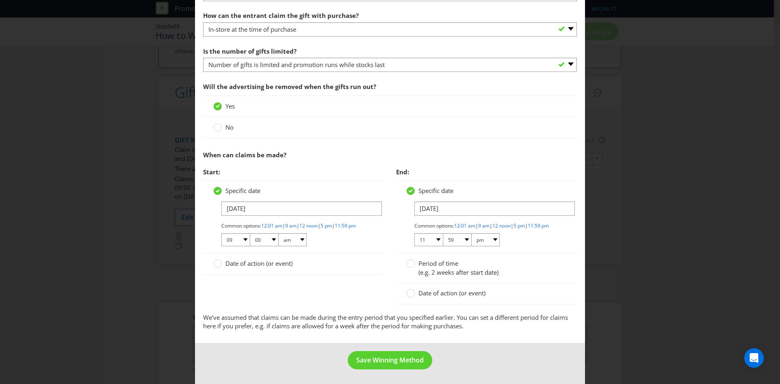
drag, startPoint x: 399, startPoint y: 332, endPoint x: 392, endPoint y: 337, distance: 8.9
drag, startPoint x: 392, startPoint y: 337, endPoint x: 368, endPoint y: 356, distance: 30.4
click at [368, 356] on span "Save Winning Method" at bounding box center [389, 359] width 67 height 9
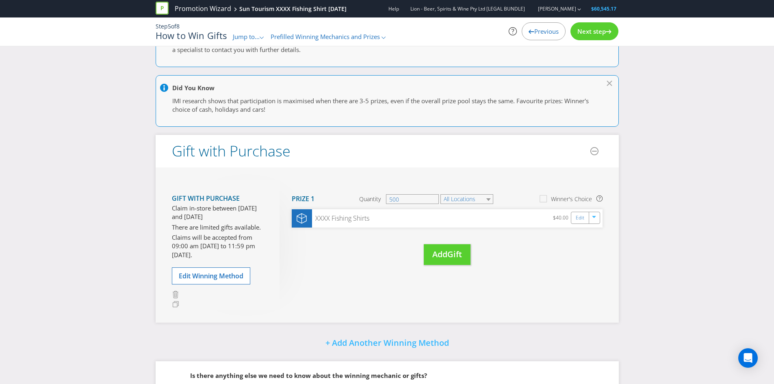
scroll to position [38, 0]
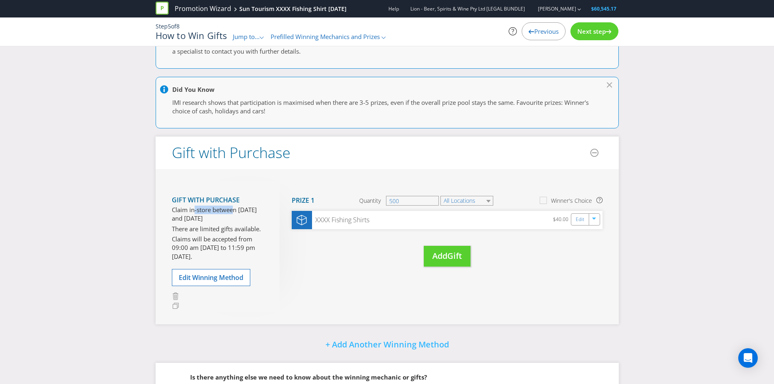
drag, startPoint x: 194, startPoint y: 214, endPoint x: 235, endPoint y: 212, distance: 40.7
click at [235, 212] on p "Claim in-store between [DATE] and [DATE]" at bounding box center [219, 214] width 95 height 17
click at [335, 251] on div "Move Here Drag here to move prize Prize 1 Quantity 500 All Locations Winner's C…" at bounding box center [441, 232] width 323 height 102
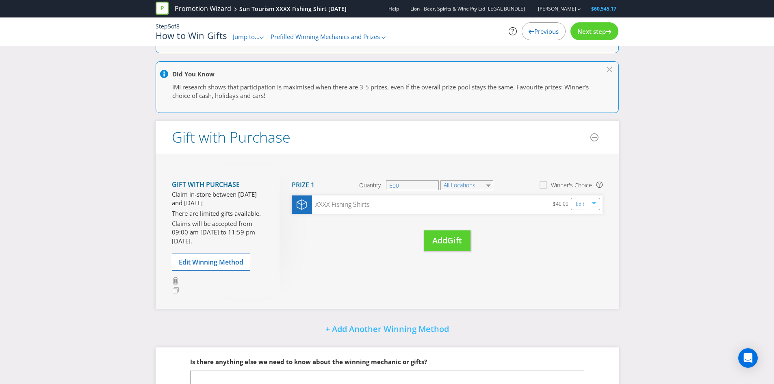
scroll to position [0, 0]
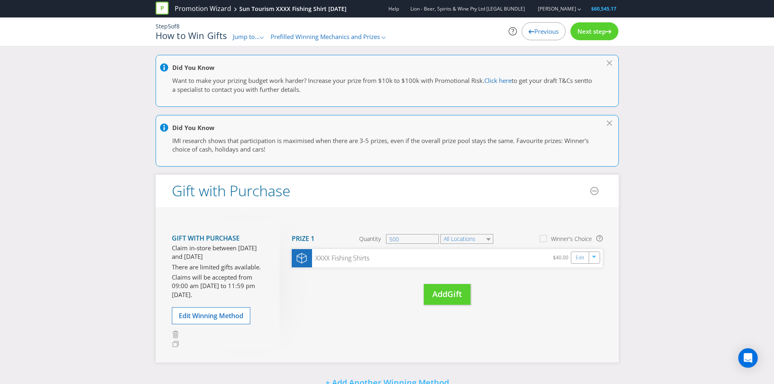
click at [598, 35] on span "Next step" at bounding box center [591, 31] width 28 height 8
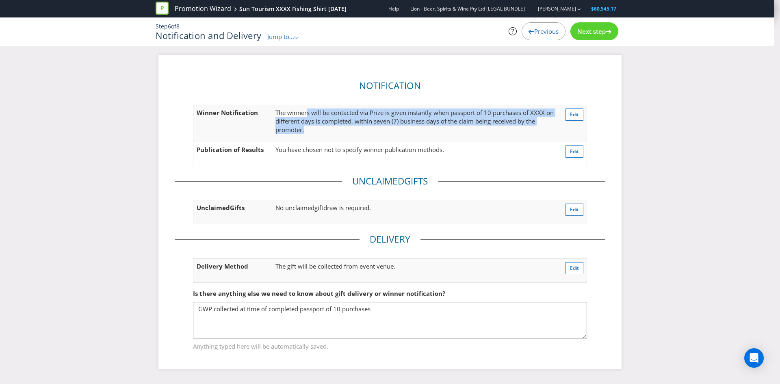
drag, startPoint x: 323, startPoint y: 114, endPoint x: 448, endPoint y: 130, distance: 125.3
click at [435, 129] on p "The winners will be contacted via Prize is given instantly when passport of 10 …" at bounding box center [414, 121] width 279 height 26
click at [457, 133] on p "The winners will be contacted via Prize is given instantly when passport of 10 …" at bounding box center [414, 121] width 279 height 26
drag, startPoint x: 301, startPoint y: 115, endPoint x: 476, endPoint y: 128, distance: 175.2
click at [476, 128] on p "The winners will be contacted via Prize is given instantly when passport of 10 …" at bounding box center [414, 121] width 279 height 26
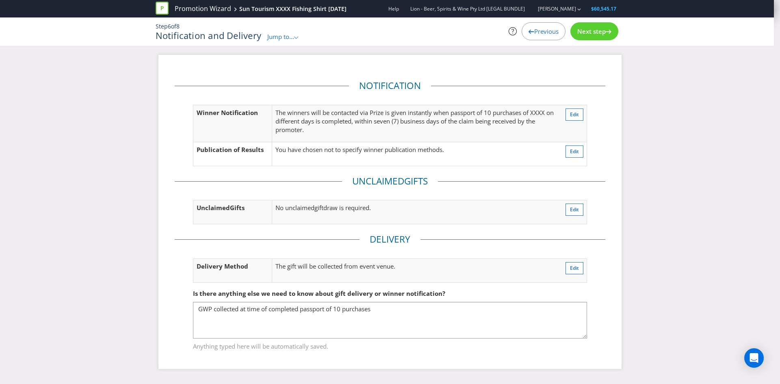
click at [452, 144] on td "You have chosen not to specify winner publication methods." at bounding box center [415, 154] width 286 height 24
click at [601, 33] on span "Next step" at bounding box center [591, 31] width 28 height 8
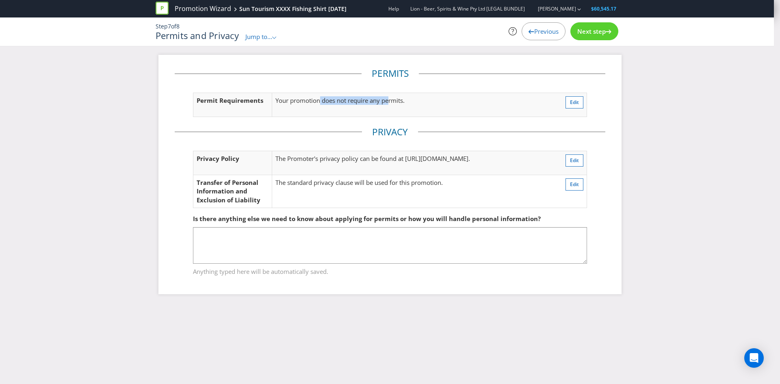
drag, startPoint x: 321, startPoint y: 102, endPoint x: 391, endPoint y: 102, distance: 70.3
click at [391, 102] on p "Your promotion does not require any permits." at bounding box center [401, 100] width 252 height 9
click at [451, 109] on td "Your promotion does not require any permits." at bounding box center [401, 105] width 259 height 24
drag, startPoint x: 295, startPoint y: 186, endPoint x: 360, endPoint y: 189, distance: 65.0
click at [360, 189] on td "The standard privacy clause will be used for this promotion." at bounding box center [409, 191] width 275 height 33
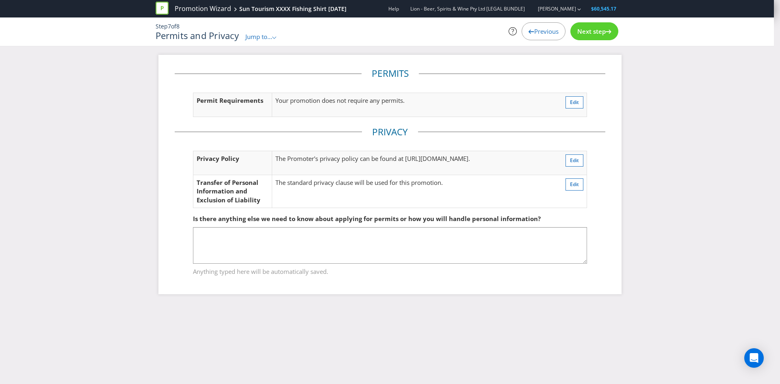
click at [600, 34] on span "Next step" at bounding box center [591, 31] width 28 height 8
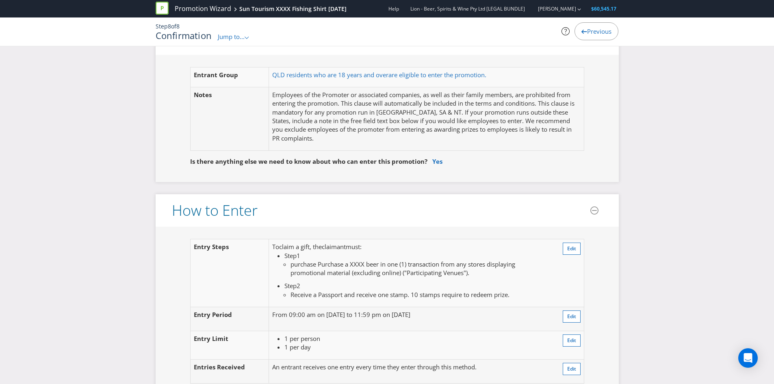
scroll to position [528, 0]
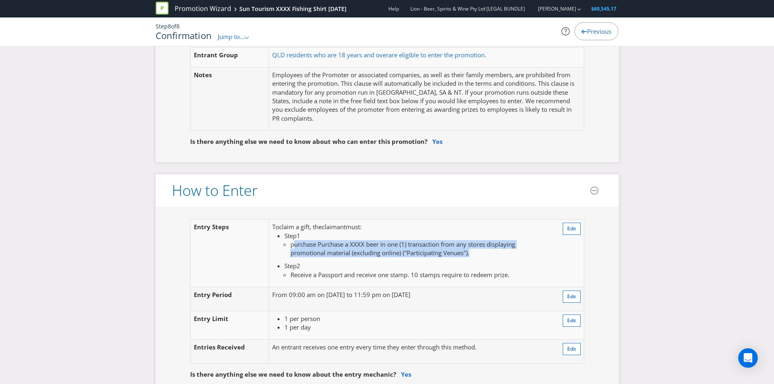
drag, startPoint x: 295, startPoint y: 243, endPoint x: 354, endPoint y: 255, distance: 61.0
click at [378, 259] on td "To claim a gift , the claimant must : Step 1 purchase Purchase a XXXX beer in o…" at bounding box center [412, 253] width 286 height 68
click at [307, 252] on span "purchase Purchase a XXXX beer in one (1) transaction from any stores displaying…" at bounding box center [402, 248] width 225 height 17
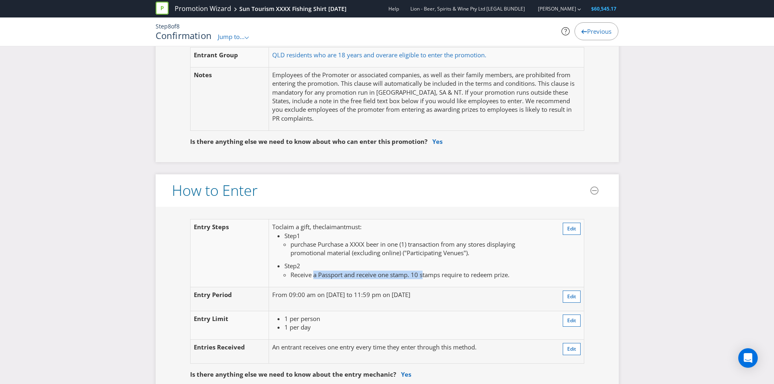
drag, startPoint x: 314, startPoint y: 275, endPoint x: 425, endPoint y: 277, distance: 111.3
click at [425, 277] on span "Receive a Passport and receive one stamp. 10 stamps require to redeem prize" at bounding box center [398, 275] width 217 height 8
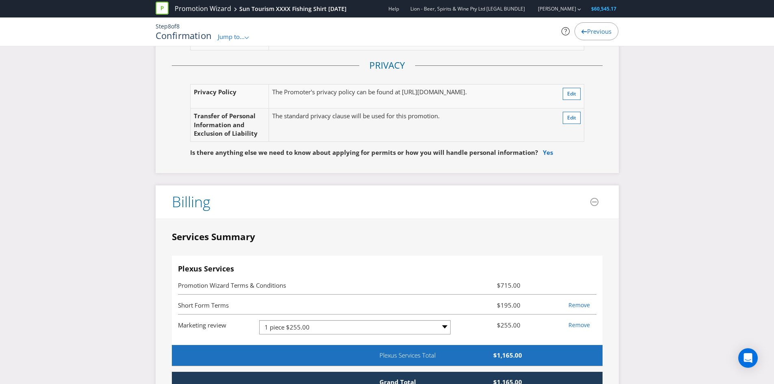
scroll to position [1666, 0]
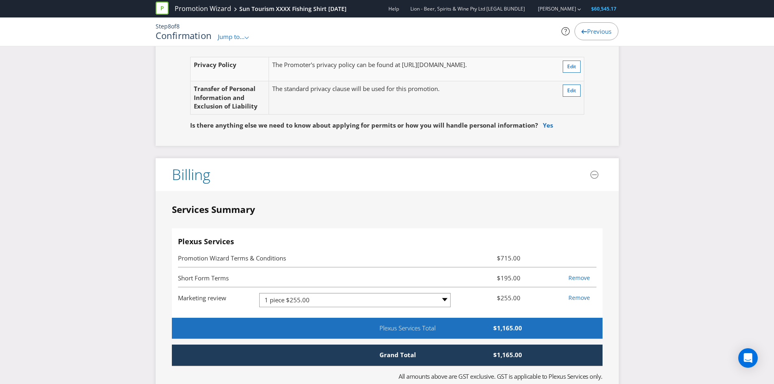
click at [378, 329] on span "Plexus Services Total" at bounding box center [419, 328] width 93 height 9
click at [375, 324] on span "Plexus Services Total" at bounding box center [419, 328] width 93 height 9
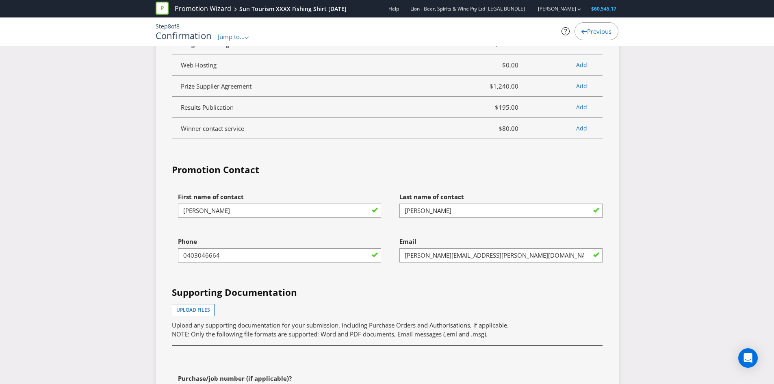
scroll to position [2113, 0]
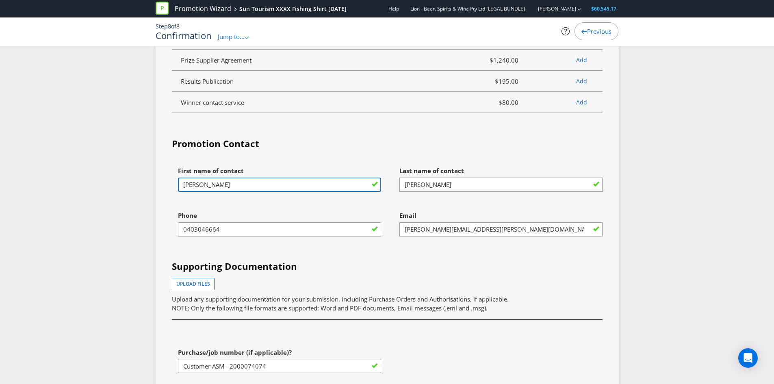
click at [208, 184] on input "[PERSON_NAME]" at bounding box center [279, 185] width 203 height 14
type input "[PERSON_NAME]"
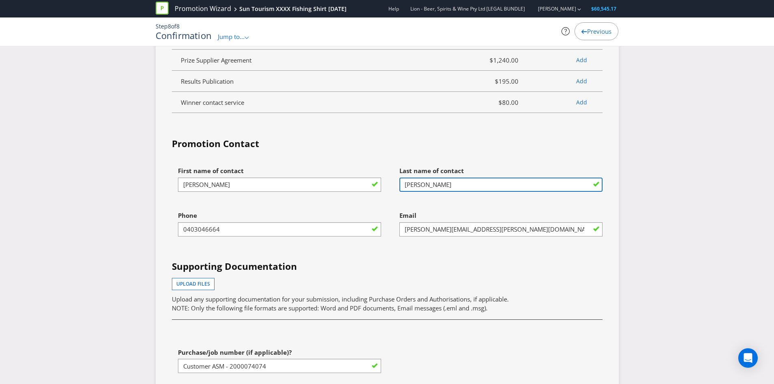
click at [443, 185] on input "[PERSON_NAME]" at bounding box center [500, 185] width 203 height 14
type input "Courcieres"
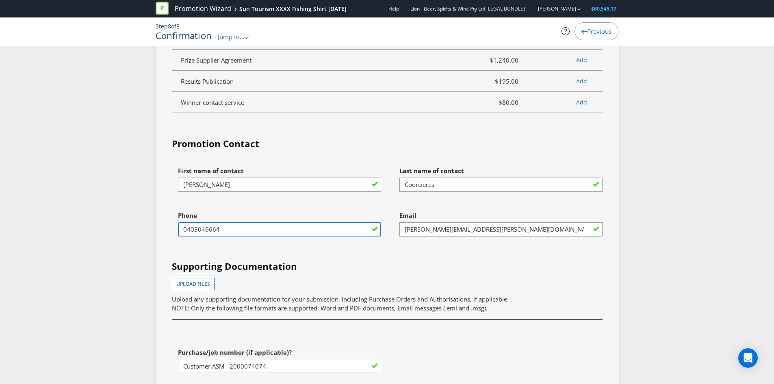
click at [309, 224] on input "0403046664" at bounding box center [279, 229] width 203 height 14
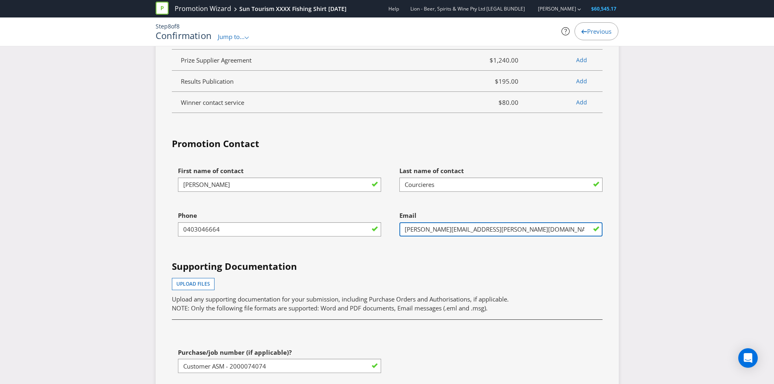
click at [427, 224] on input "[PERSON_NAME][EMAIL_ADDRESS][PERSON_NAME][DOMAIN_NAME]" at bounding box center [500, 229] width 203 height 14
drag, startPoint x: 440, startPoint y: 230, endPoint x: 368, endPoint y: 226, distance: 71.6
click at [384, 230] on div "First name of contact [PERSON_NAME] Last name of contact Courcieres Phone [PHON…" at bounding box center [387, 276] width 443 height 226
type input "[PERSON_NAME][EMAIL_ADDRESS][DOMAIN_NAME]"
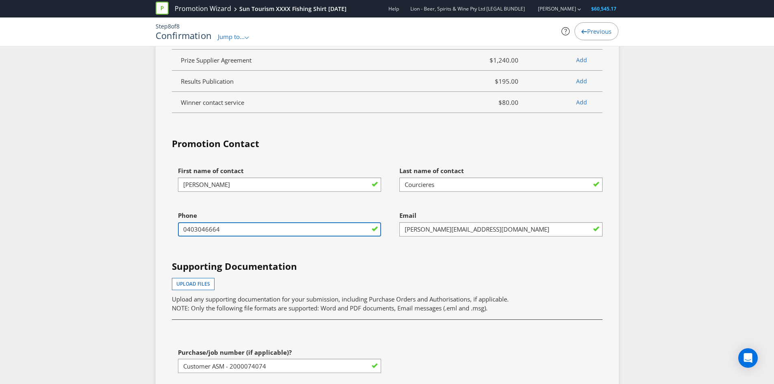
drag, startPoint x: 257, startPoint y: 226, endPoint x: 82, endPoint y: 220, distance: 174.4
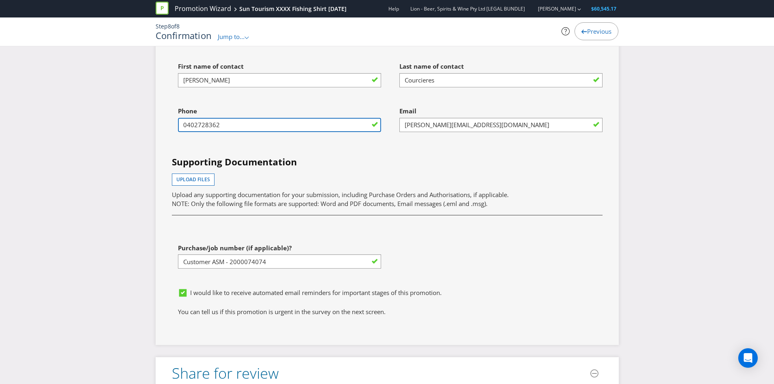
scroll to position [2235, 0]
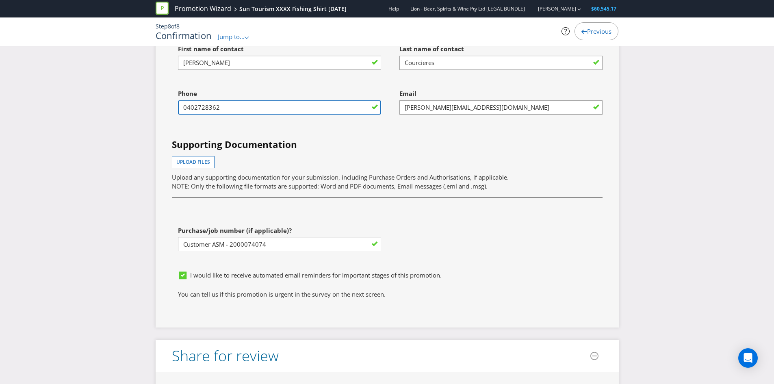
type input "0402728362"
click at [287, 214] on div "First name of contact [PERSON_NAME] Last name of contact Courcieres Phone [PHON…" at bounding box center [387, 154] width 443 height 226
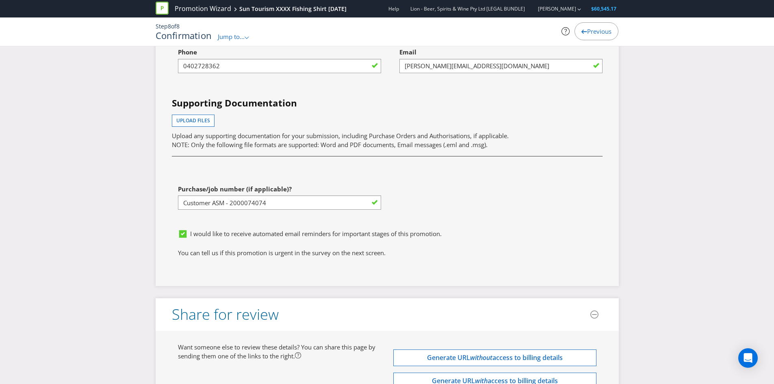
scroll to position [2275, 0]
click at [428, 191] on div "First name of contact [PERSON_NAME] Last name of contact Courcieres Phone [PHON…" at bounding box center [387, 113] width 443 height 226
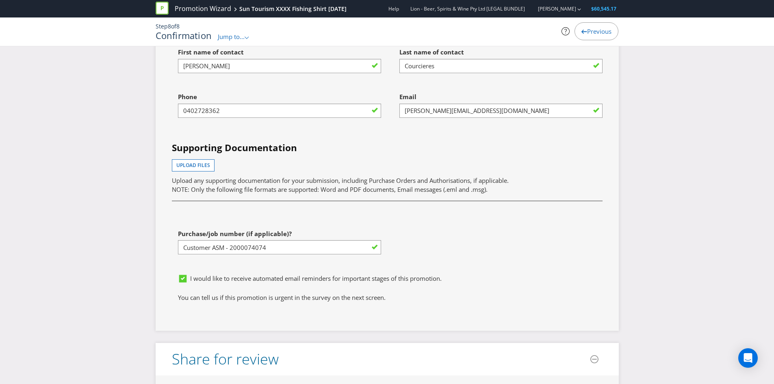
scroll to position [2198, 0]
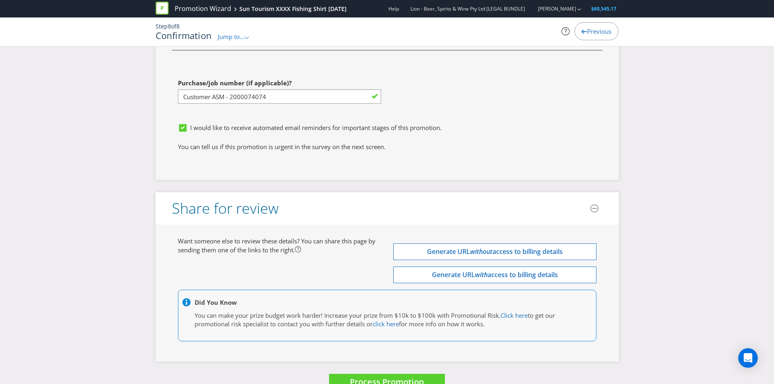
scroll to position [2402, 0]
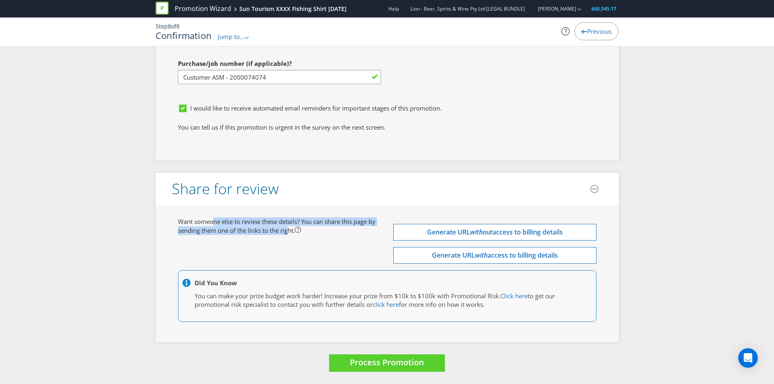
drag, startPoint x: 214, startPoint y: 221, endPoint x: 251, endPoint y: 233, distance: 39.3
click at [290, 229] on span "Want someone else to review these details? You can share this page by sending t…" at bounding box center [276, 225] width 197 height 17
drag, startPoint x: 221, startPoint y: 237, endPoint x: 216, endPoint y: 238, distance: 5.1
click at [219, 238] on div "Want someone else to review these details? You can share this page by sending t…" at bounding box center [387, 273] width 431 height 113
drag, startPoint x: 183, startPoint y: 232, endPoint x: 247, endPoint y: 232, distance: 64.2
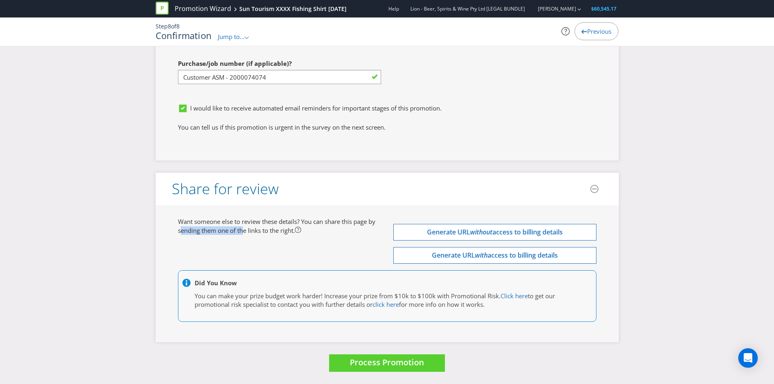
click at [245, 232] on span "Want someone else to review these details? You can share this page by sending t…" at bounding box center [276, 225] width 197 height 17
drag, startPoint x: 307, startPoint y: 235, endPoint x: 414, endPoint y: 232, distance: 107.3
click at [308, 236] on div "Want someone else to review these details? You can share this page by sending t…" at bounding box center [387, 273] width 431 height 113
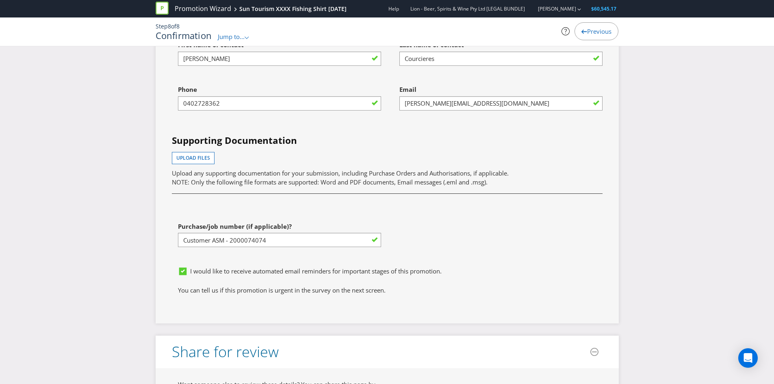
scroll to position [2320, 0]
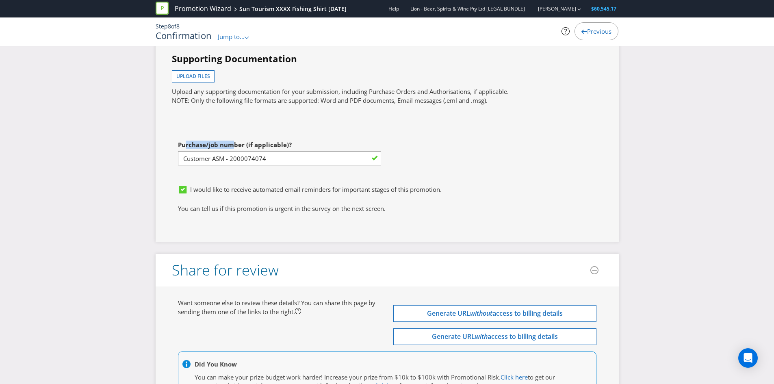
drag, startPoint x: 183, startPoint y: 146, endPoint x: 236, endPoint y: 150, distance: 53.4
click at [231, 147] on span "Purchase/job number (if applicable)?" at bounding box center [235, 145] width 114 height 8
click at [262, 193] on span "I would like to receive automated email reminders for important stages of this …" at bounding box center [315, 189] width 251 height 8
click at [0, 0] on input "I would like to receive automated email reminders for important stages of this …" at bounding box center [0, 0] width 0 height 0
